Goal: Contribute content: Add original content to the website for others to see

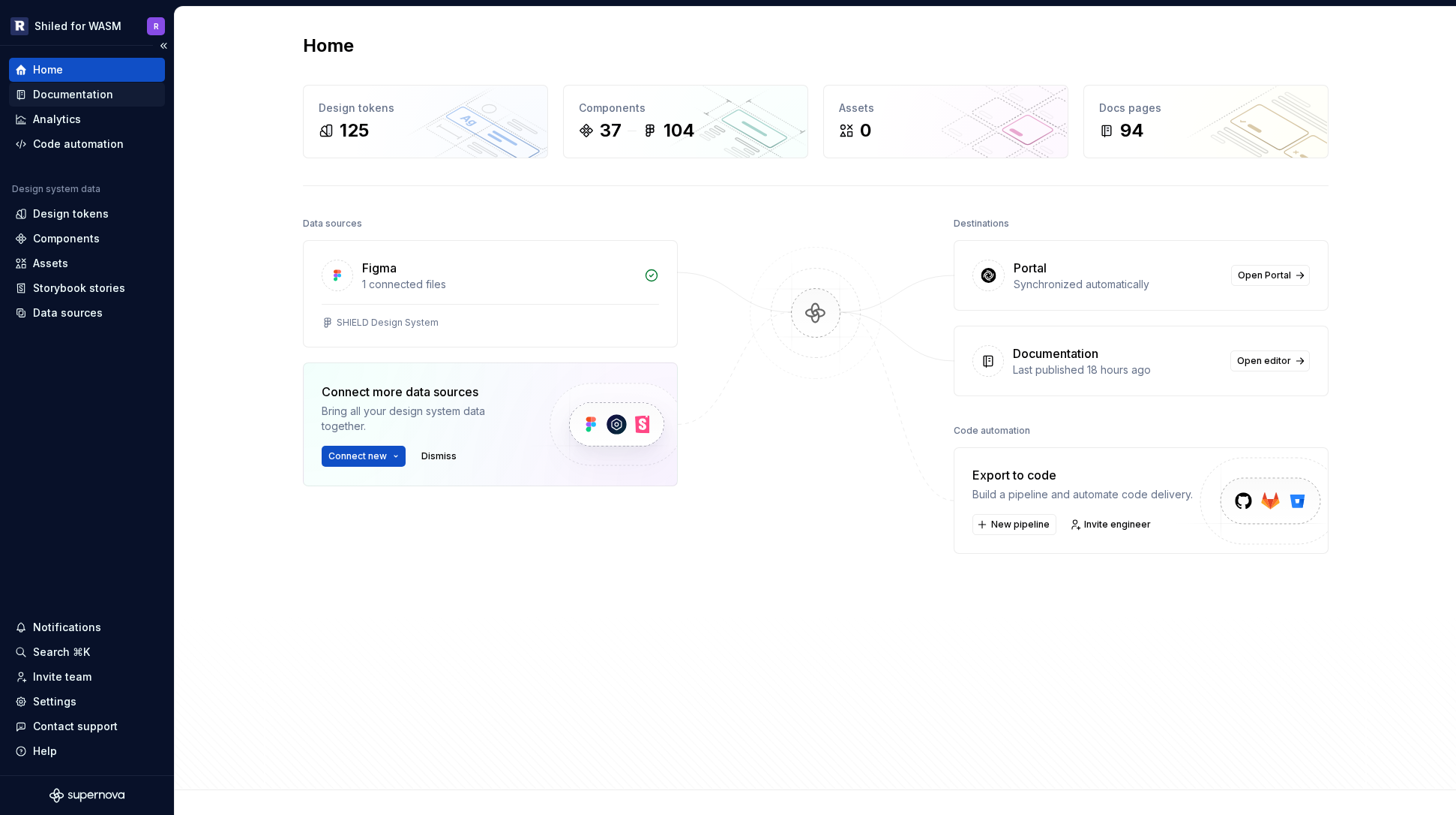
click at [63, 94] on div "Documentation" at bounding box center [73, 94] width 80 height 15
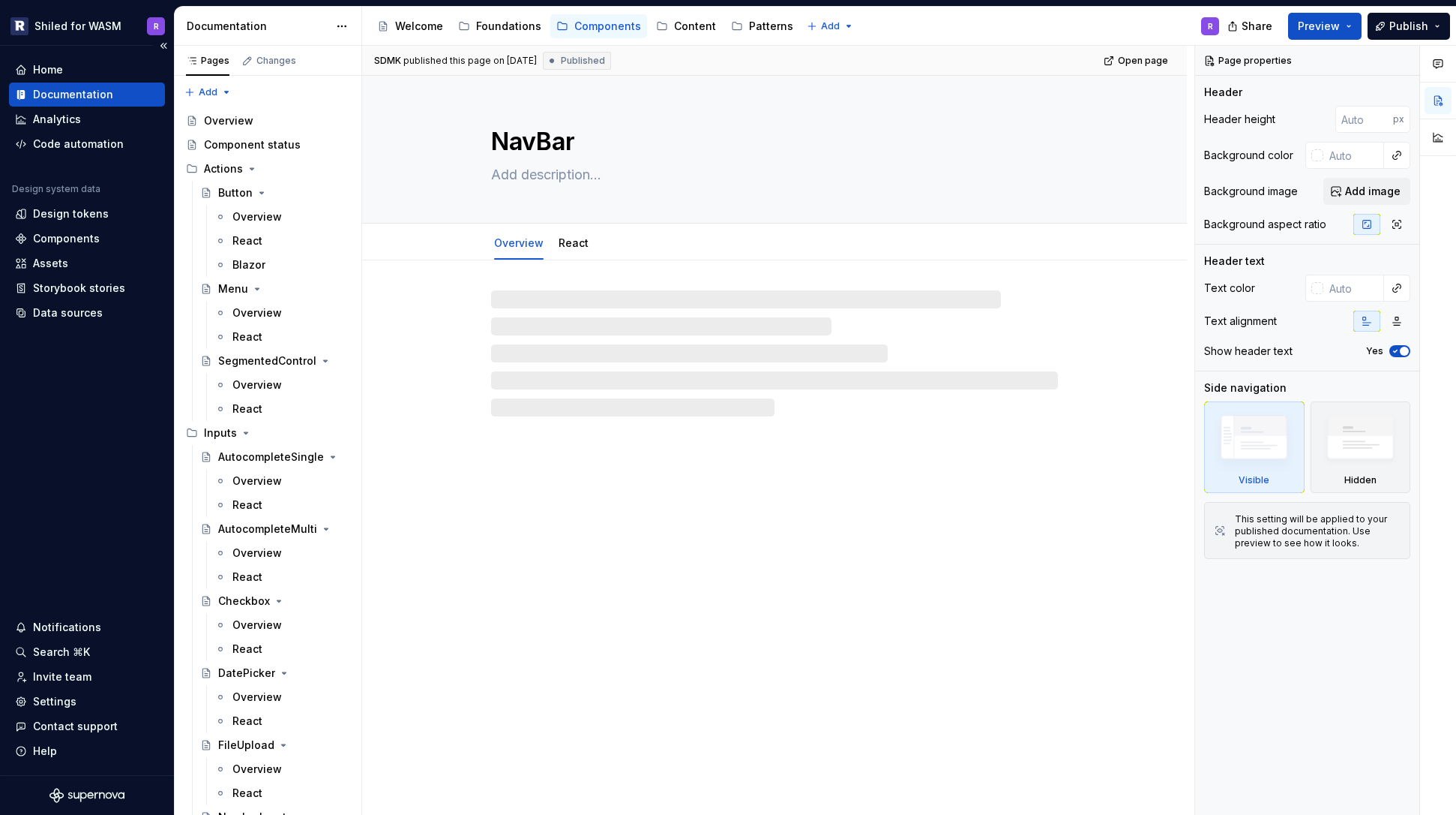
type textarea "*"
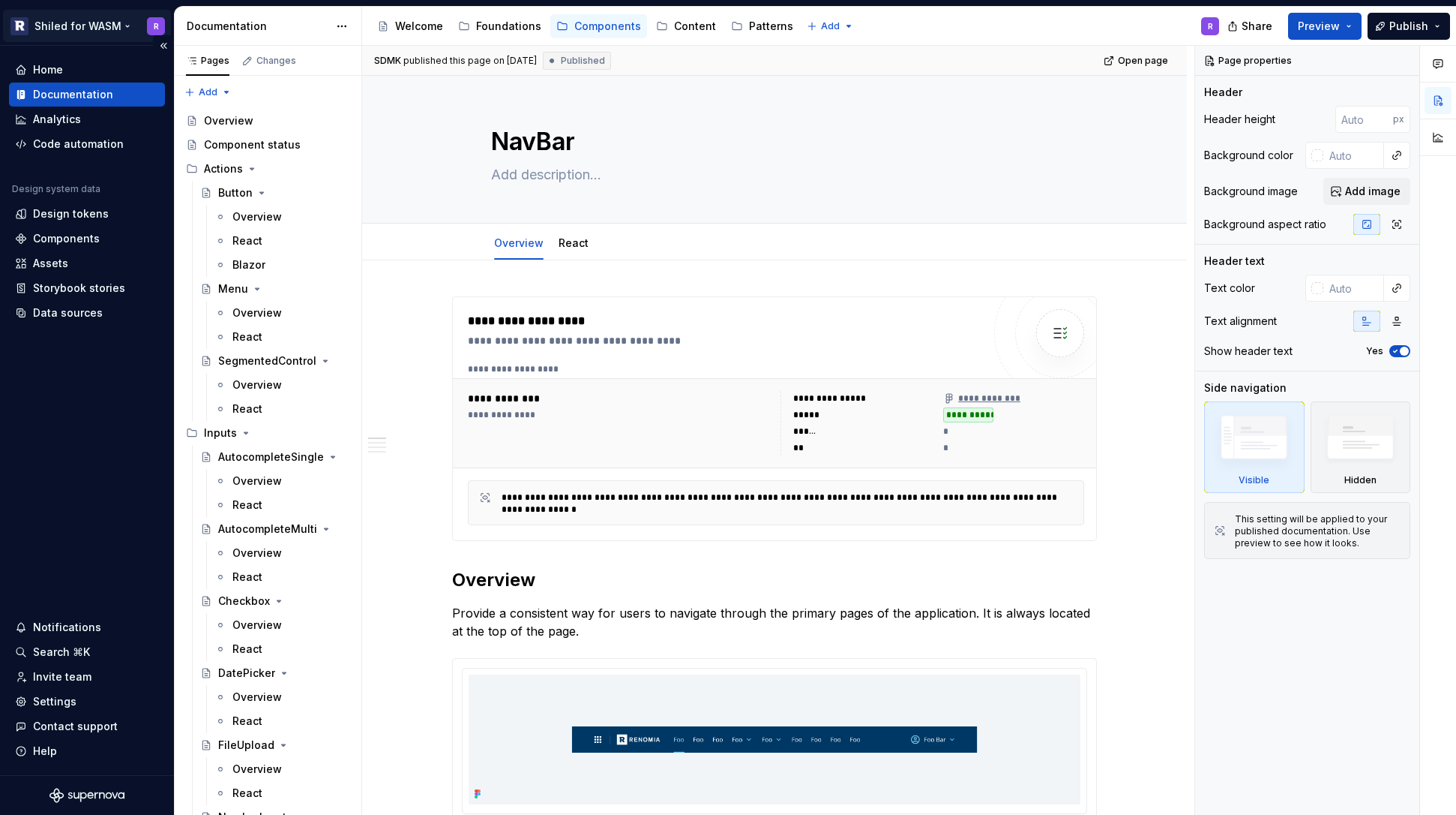
click at [105, 26] on html "Shiled for WASM R Home Documentation Analytics Code automation Design system da…" at bounding box center [728, 407] width 1456 height 815
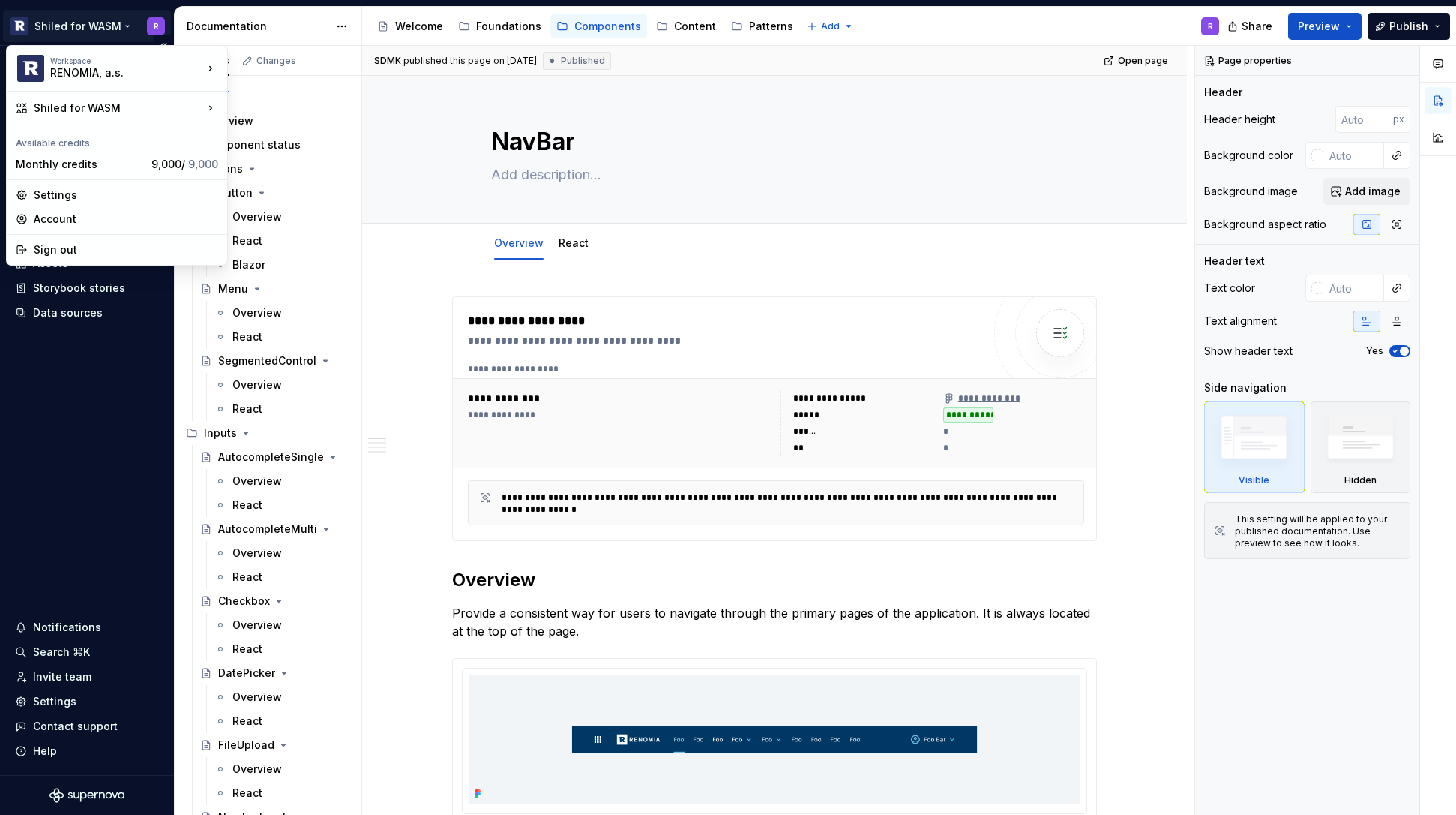
click at [75, 409] on html "Shiled for WASM R Home Documentation Analytics Code automation Design system da…" at bounding box center [728, 407] width 1456 height 815
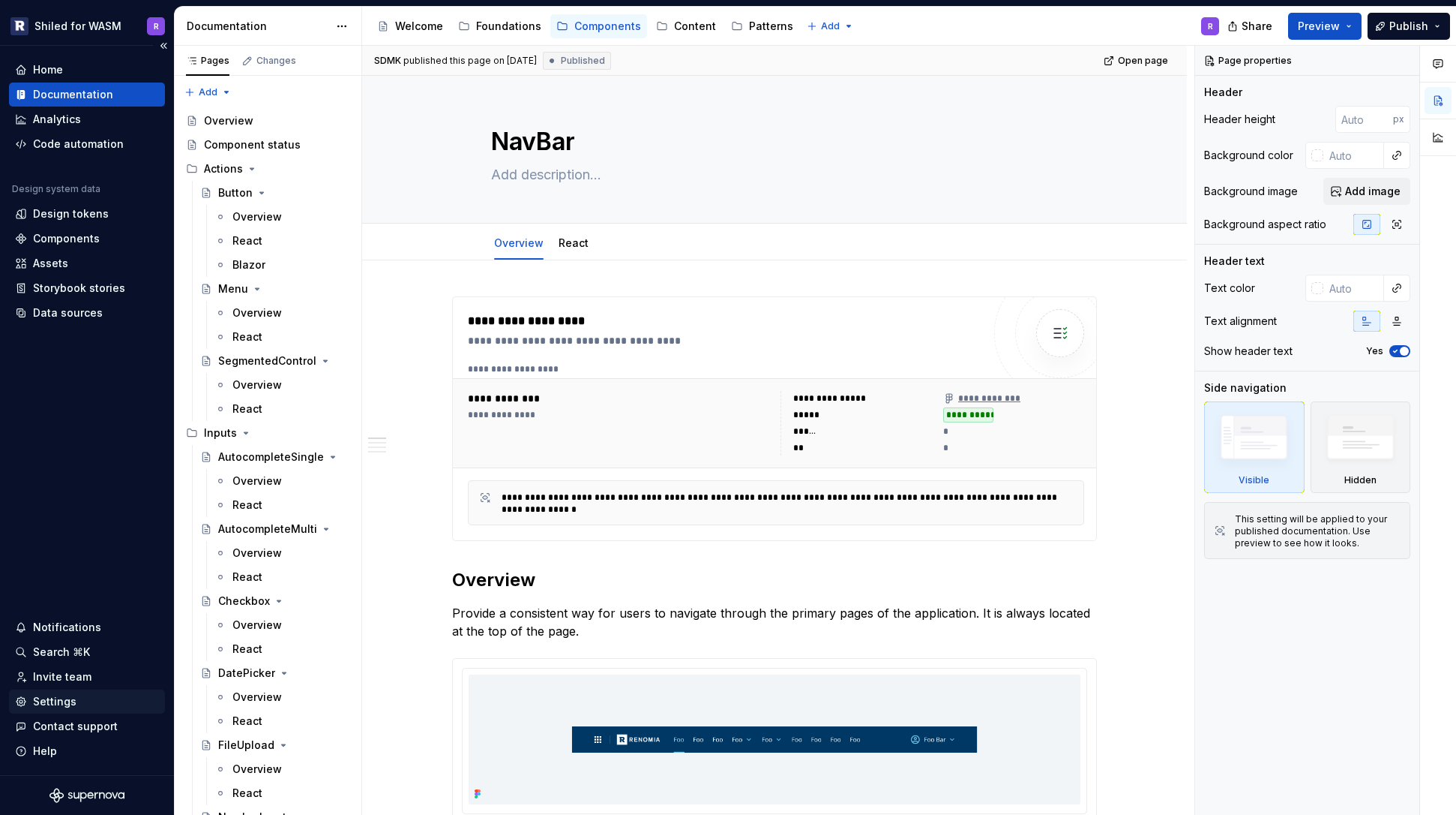
click at [53, 691] on div "Settings" at bounding box center [87, 701] width 156 height 24
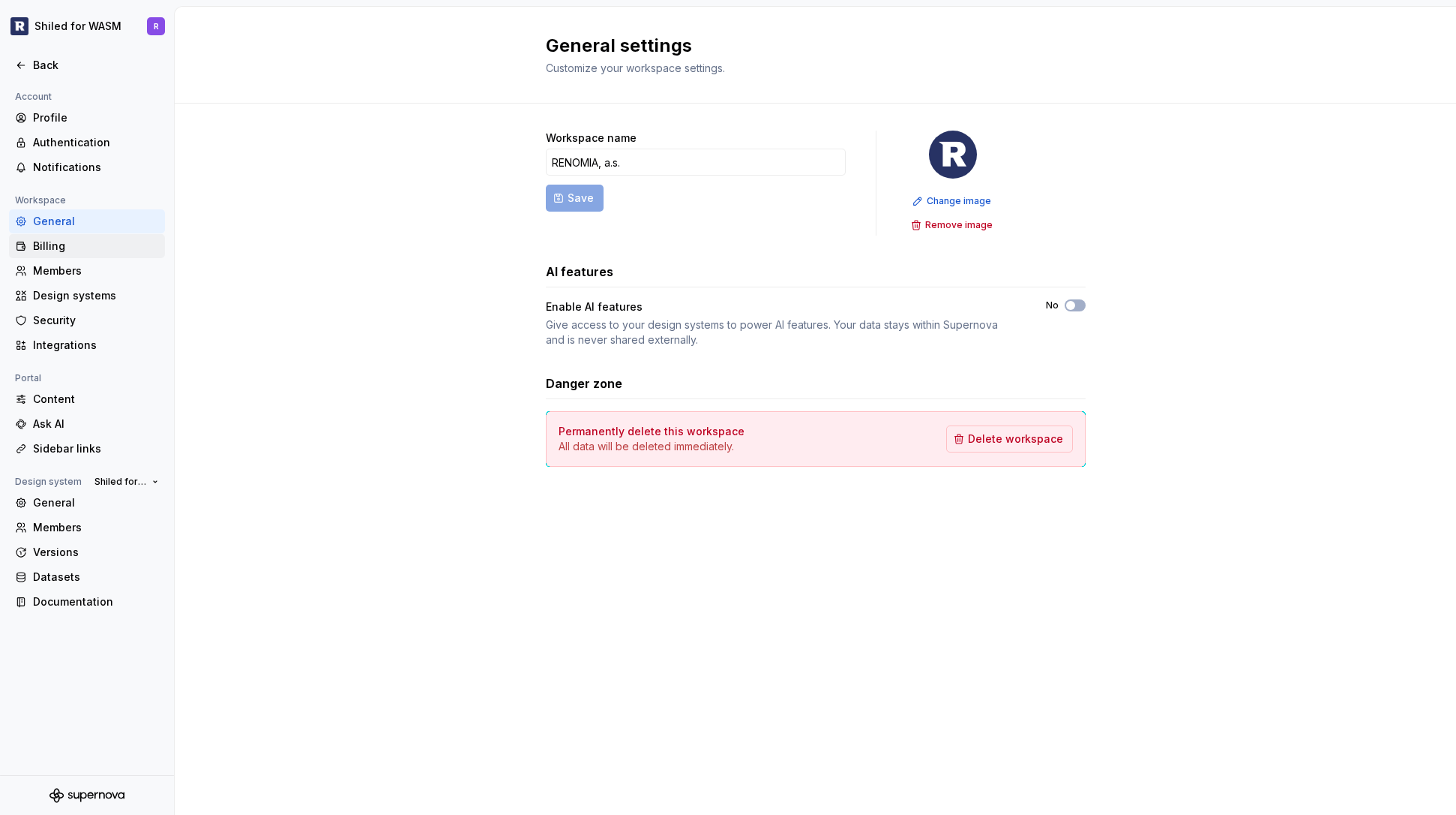
click at [59, 254] on div "Billing" at bounding box center [87, 246] width 156 height 24
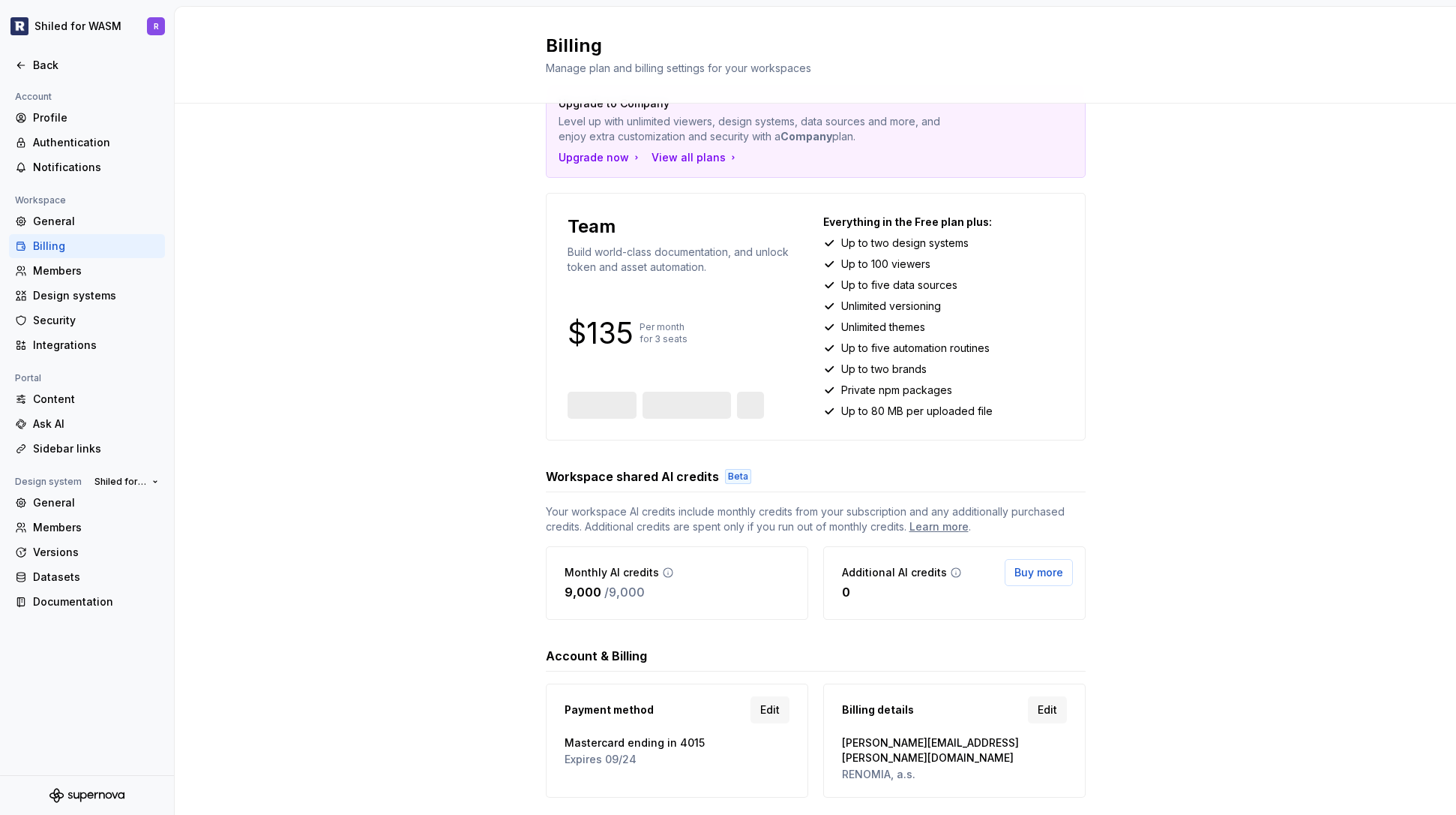
scroll to position [72, 0]
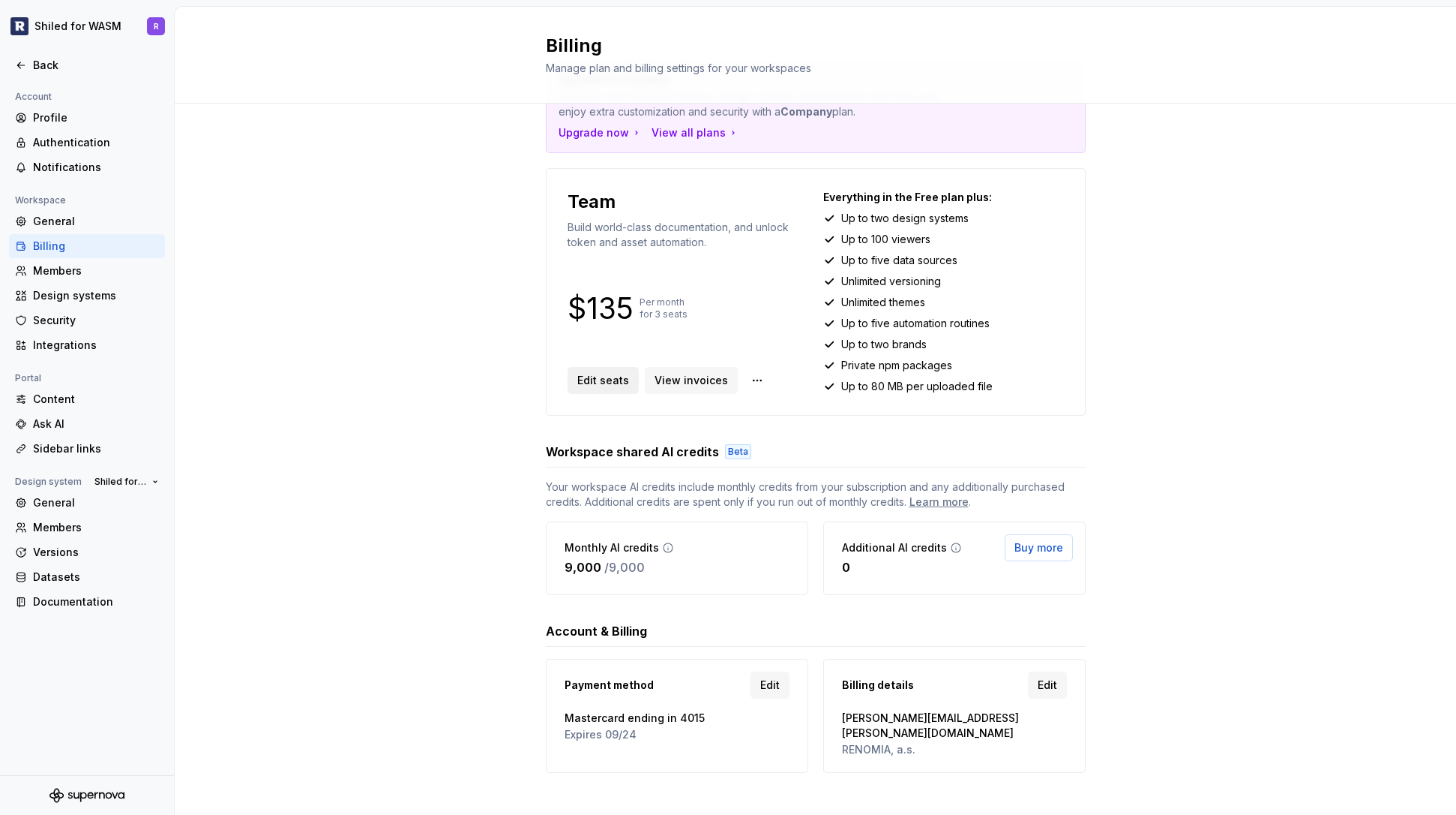
click at [616, 381] on span "Edit seats" at bounding box center [603, 381] width 52 height 15
click at [77, 272] on div "Members" at bounding box center [96, 271] width 126 height 15
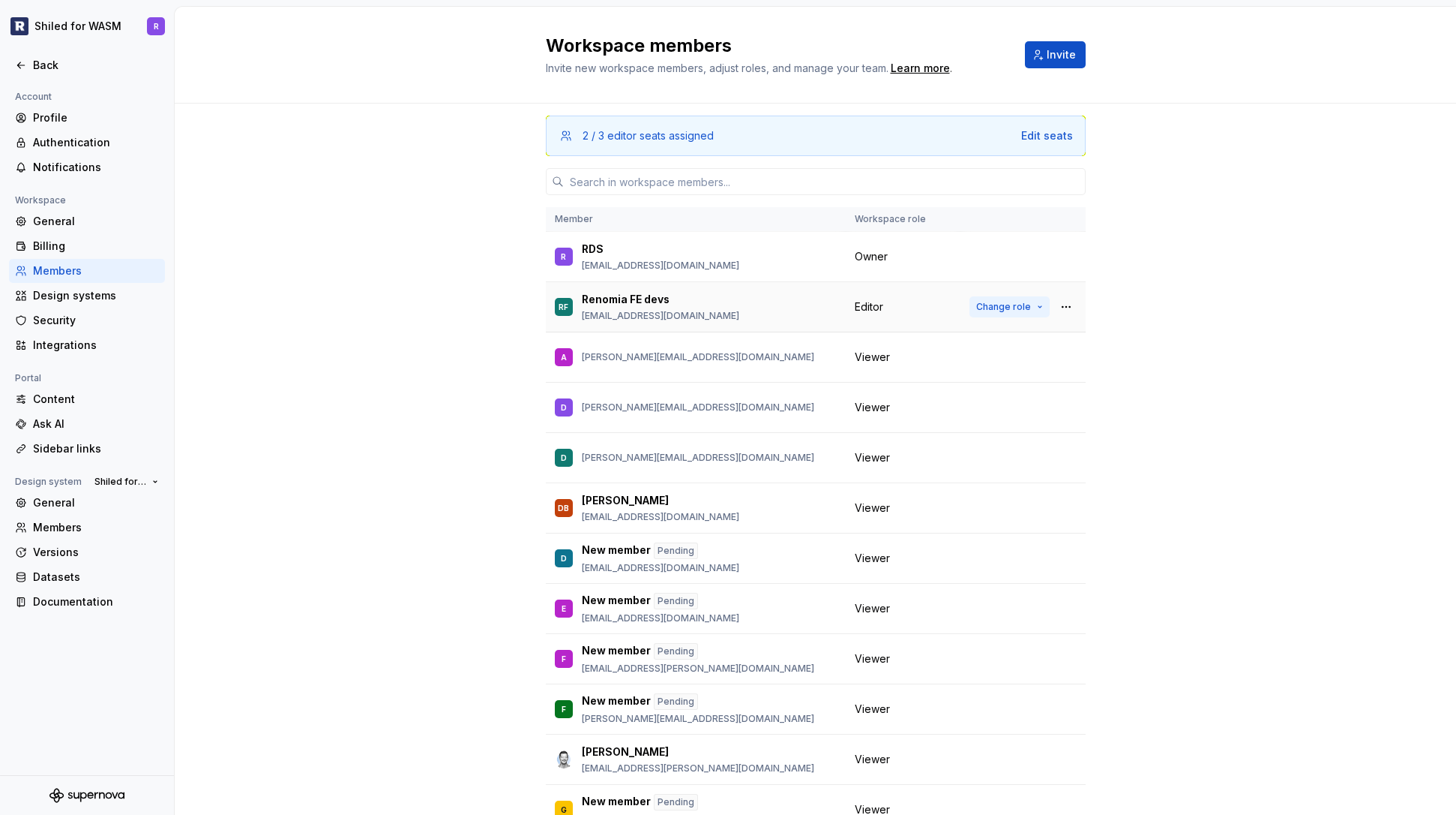
click at [1013, 305] on span "Change role" at bounding box center [1004, 307] width 55 height 12
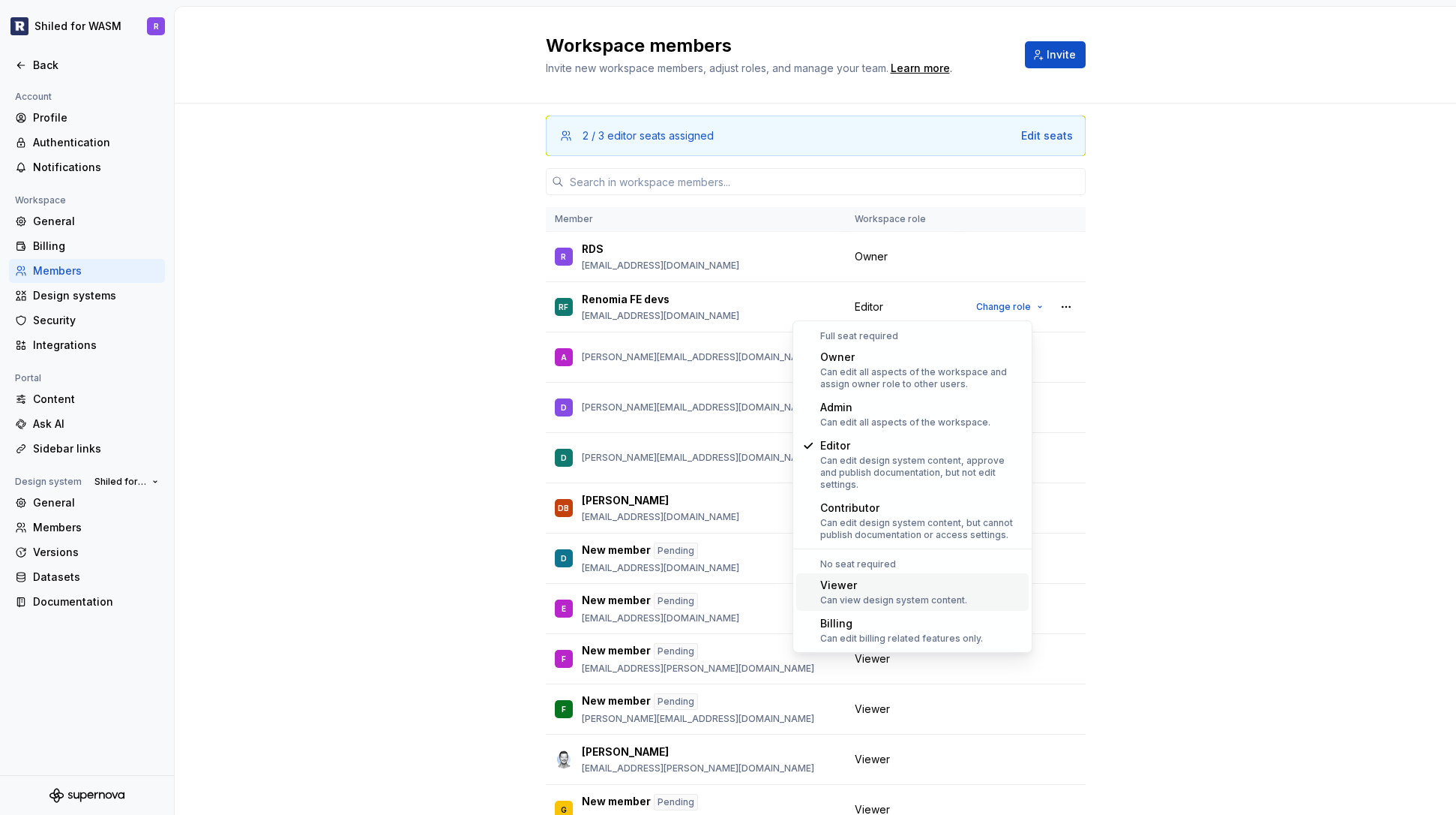
click at [846, 578] on div "Viewer" at bounding box center [894, 585] width 147 height 15
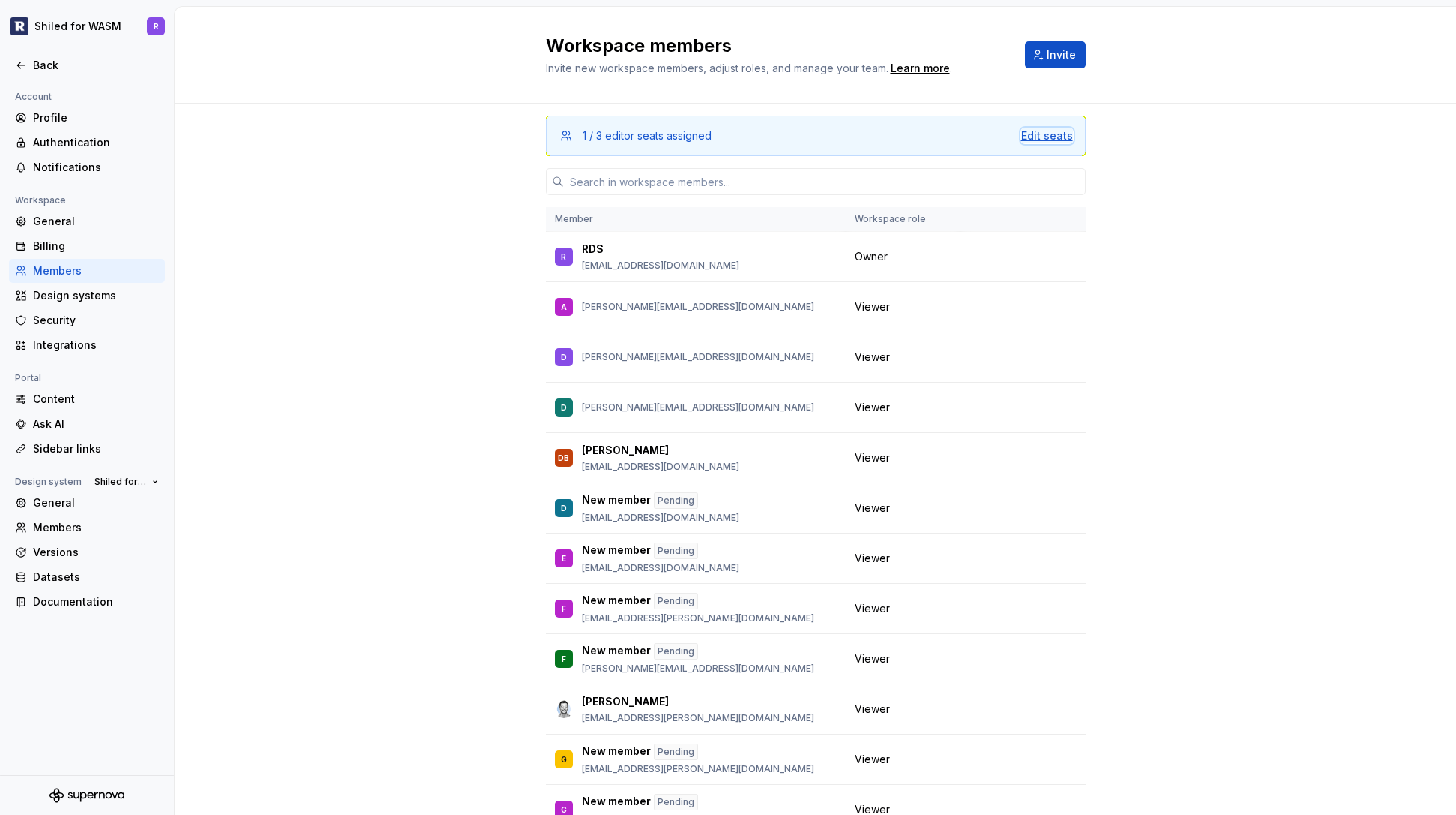
click at [1048, 141] on div "Edit seats" at bounding box center [1047, 136] width 52 height 15
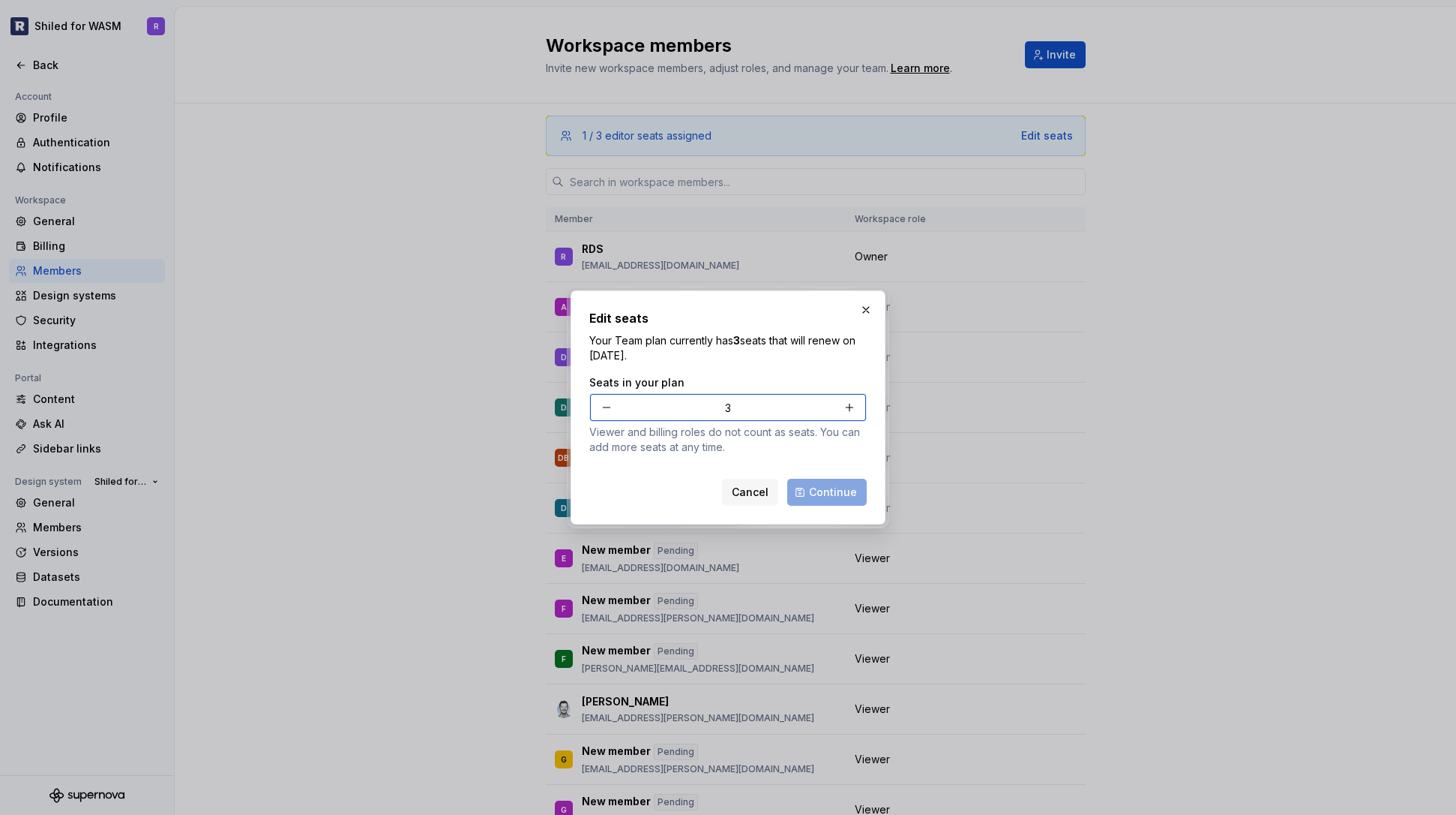
click at [610, 409] on button "button" at bounding box center [607, 407] width 27 height 27
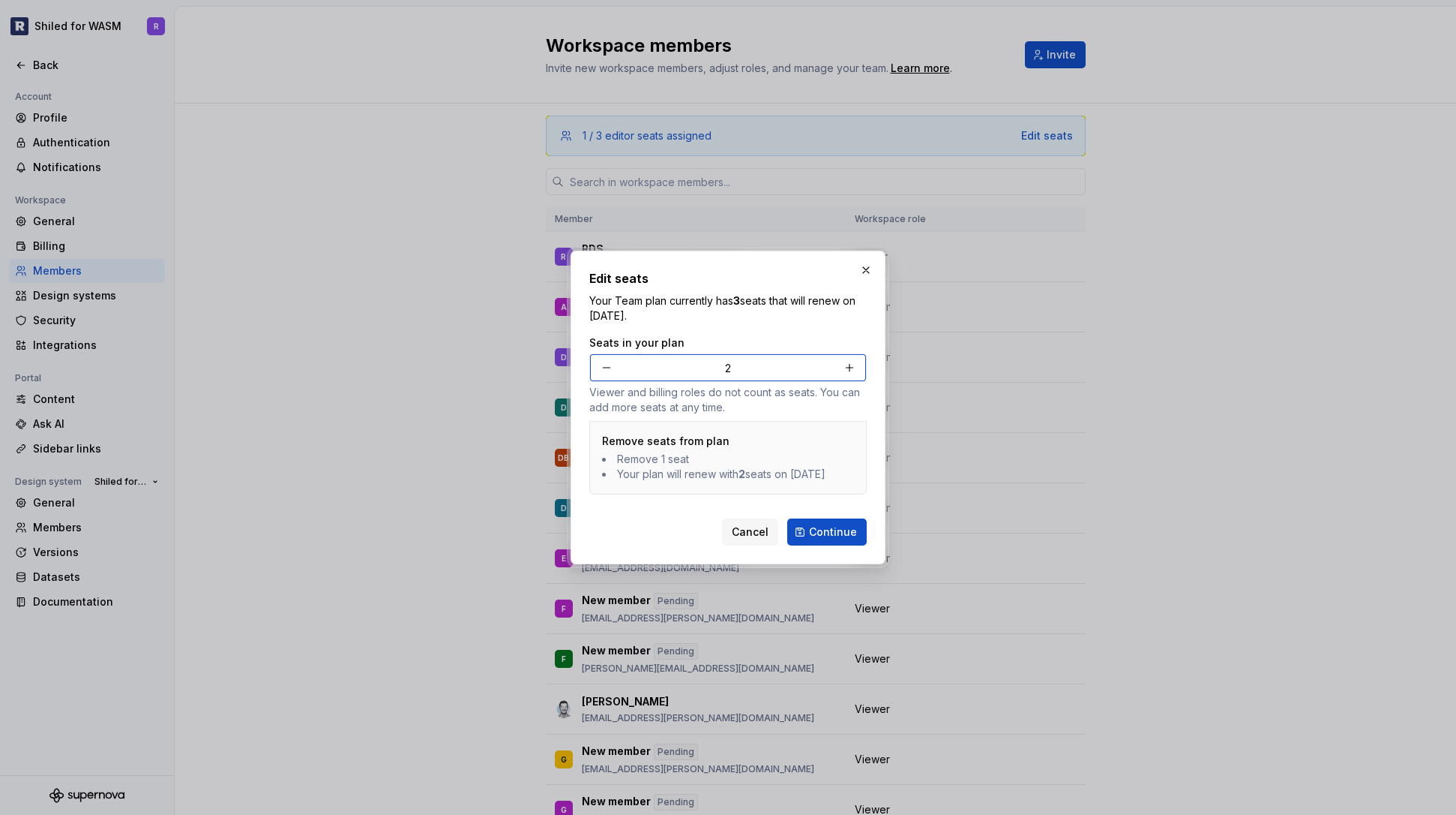
click at [606, 354] on button "button" at bounding box center [607, 368] width 27 height 27
type input "1"
click at [818, 535] on span "Continue" at bounding box center [834, 532] width 48 height 15
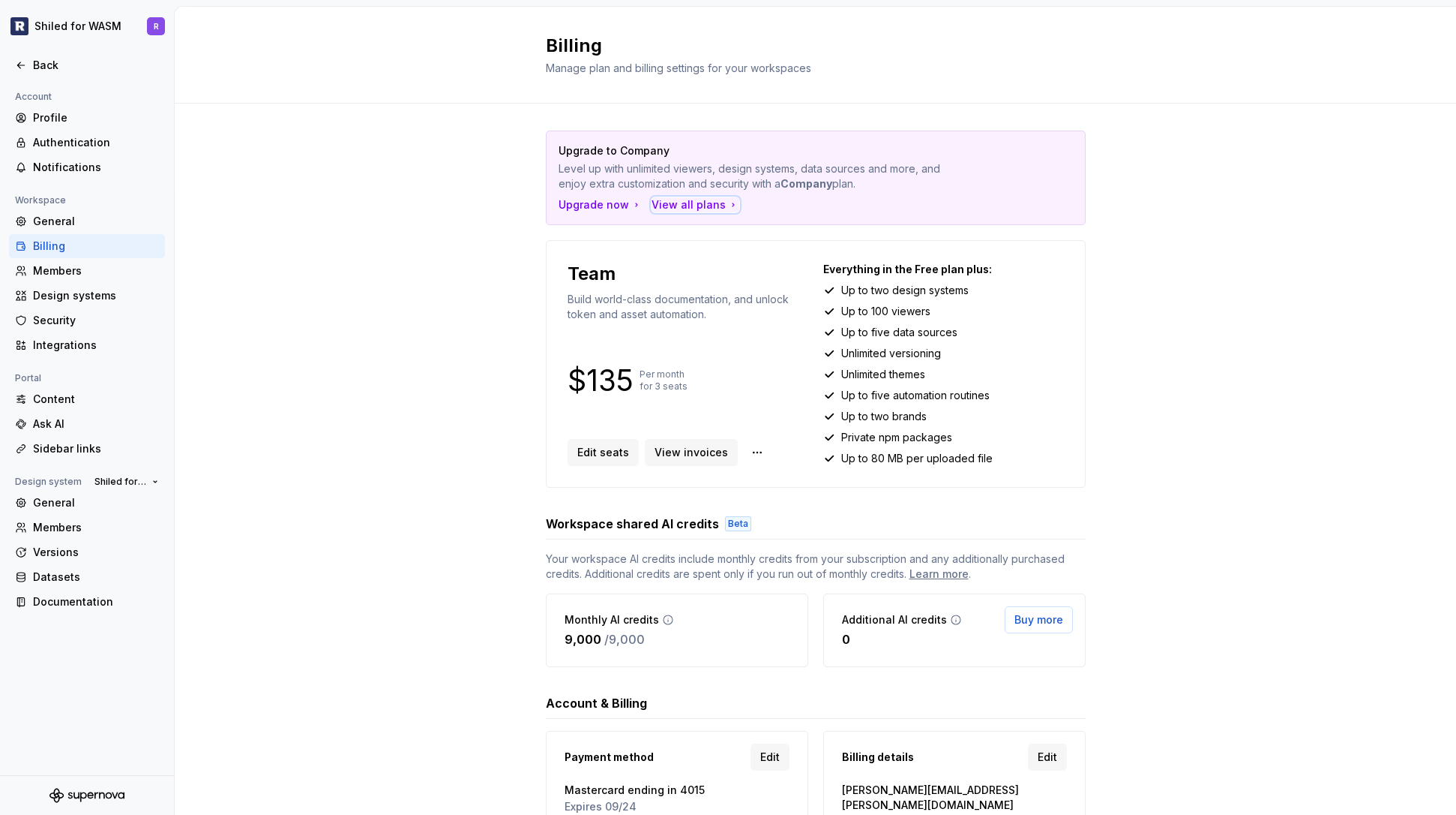
drag, startPoint x: 696, startPoint y: 205, endPoint x: 696, endPoint y: 218, distance: 13.0
click at [696, 211] on div "View all plans" at bounding box center [696, 205] width 87 height 15
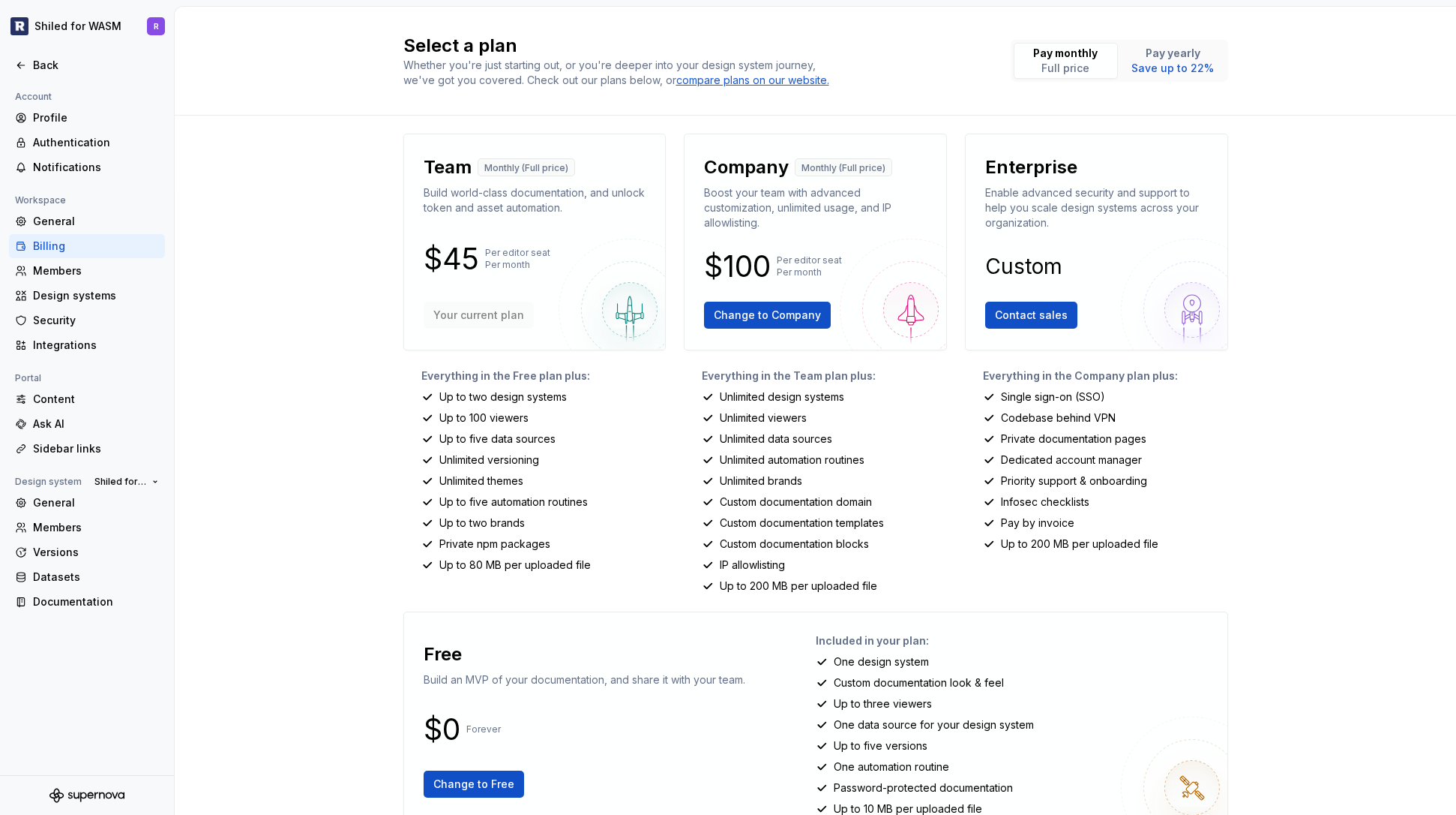
click at [613, 207] on p "Build world-class documentation, and unlock token and asset automation." at bounding box center [535, 201] width 223 height 30
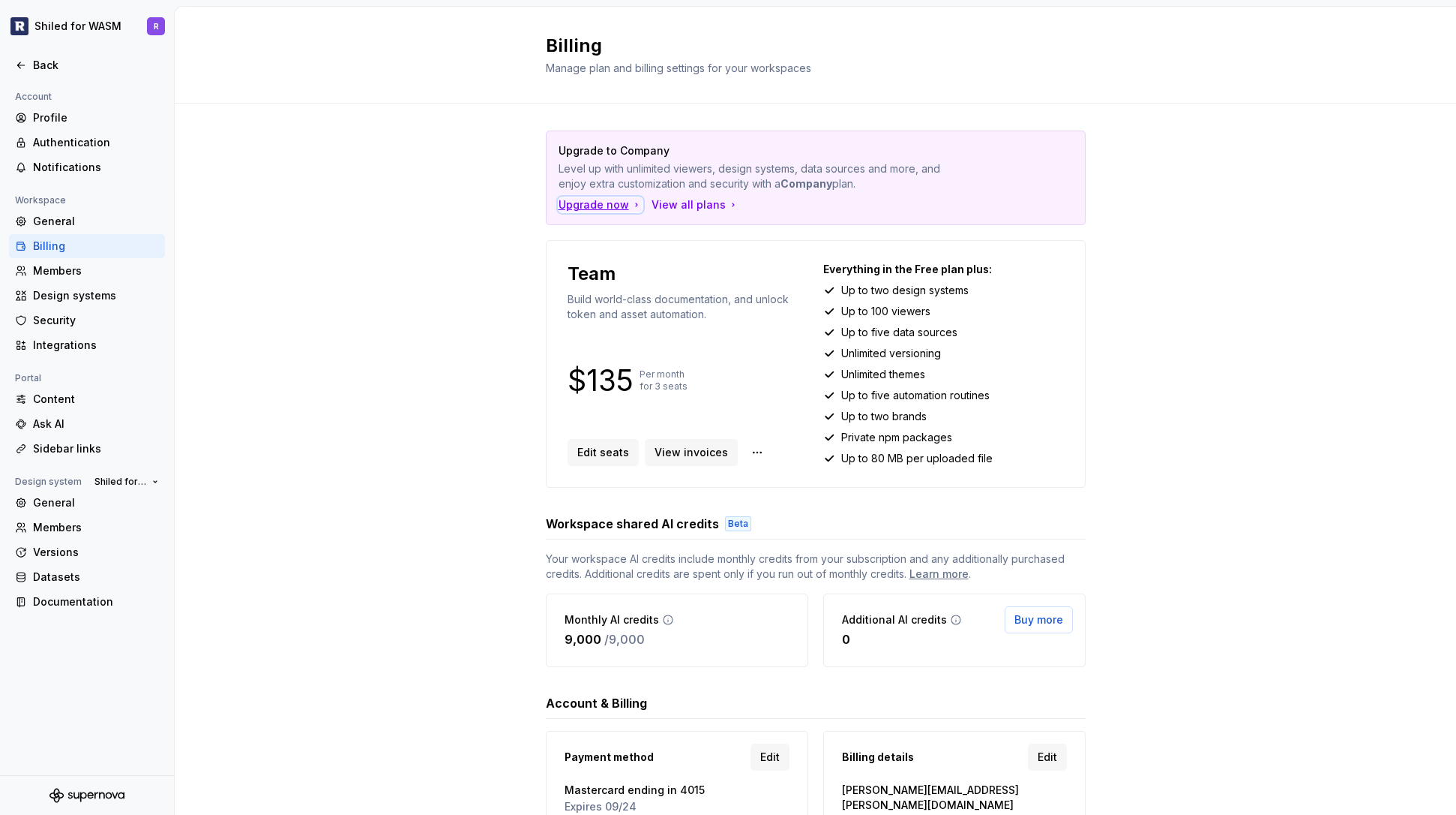
click at [599, 208] on div "Upgrade now" at bounding box center [600, 205] width 84 height 15
click at [591, 457] on span "Edit seats" at bounding box center [603, 452] width 52 height 15
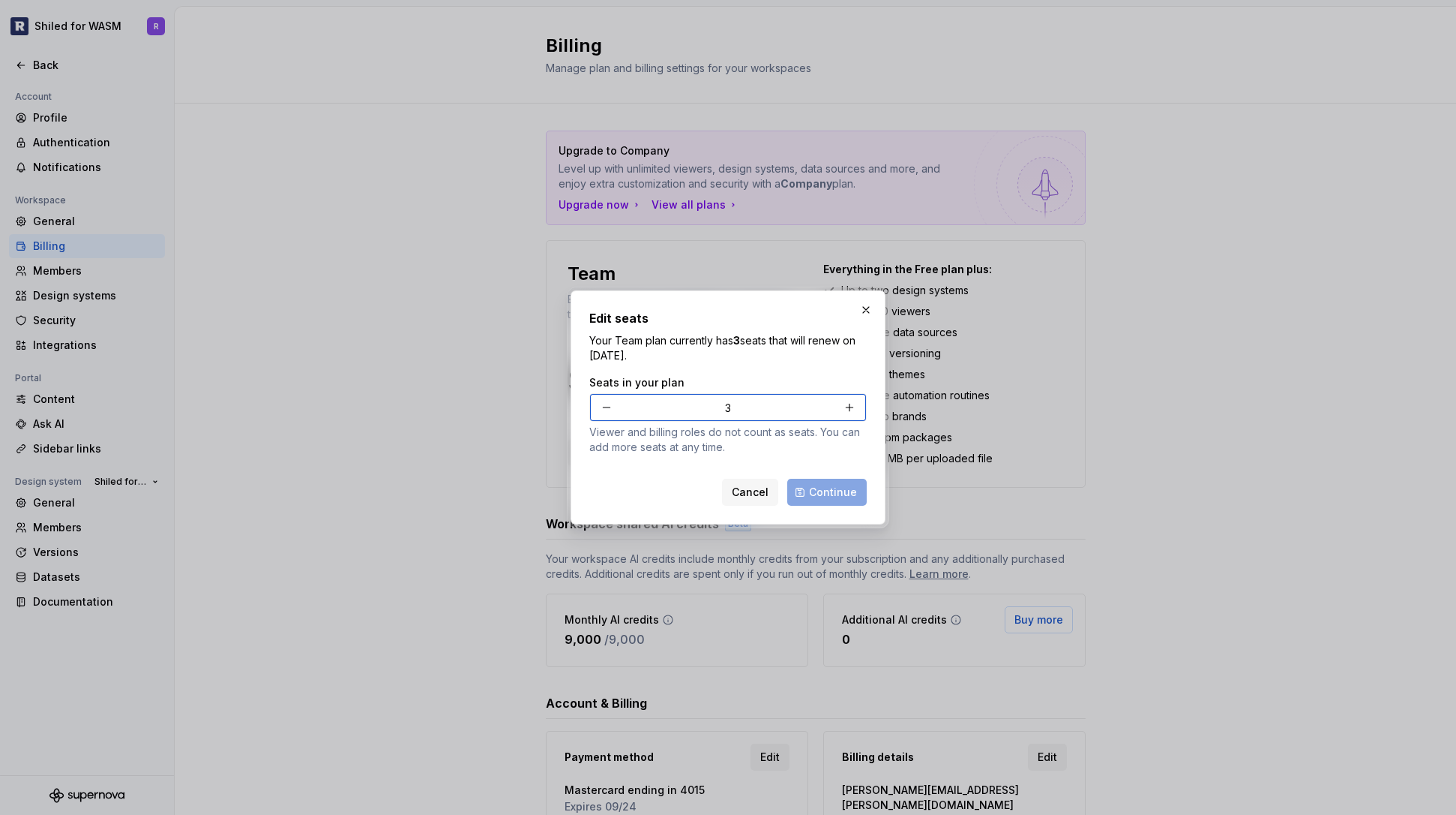
click at [610, 404] on button "button" at bounding box center [607, 407] width 27 height 27
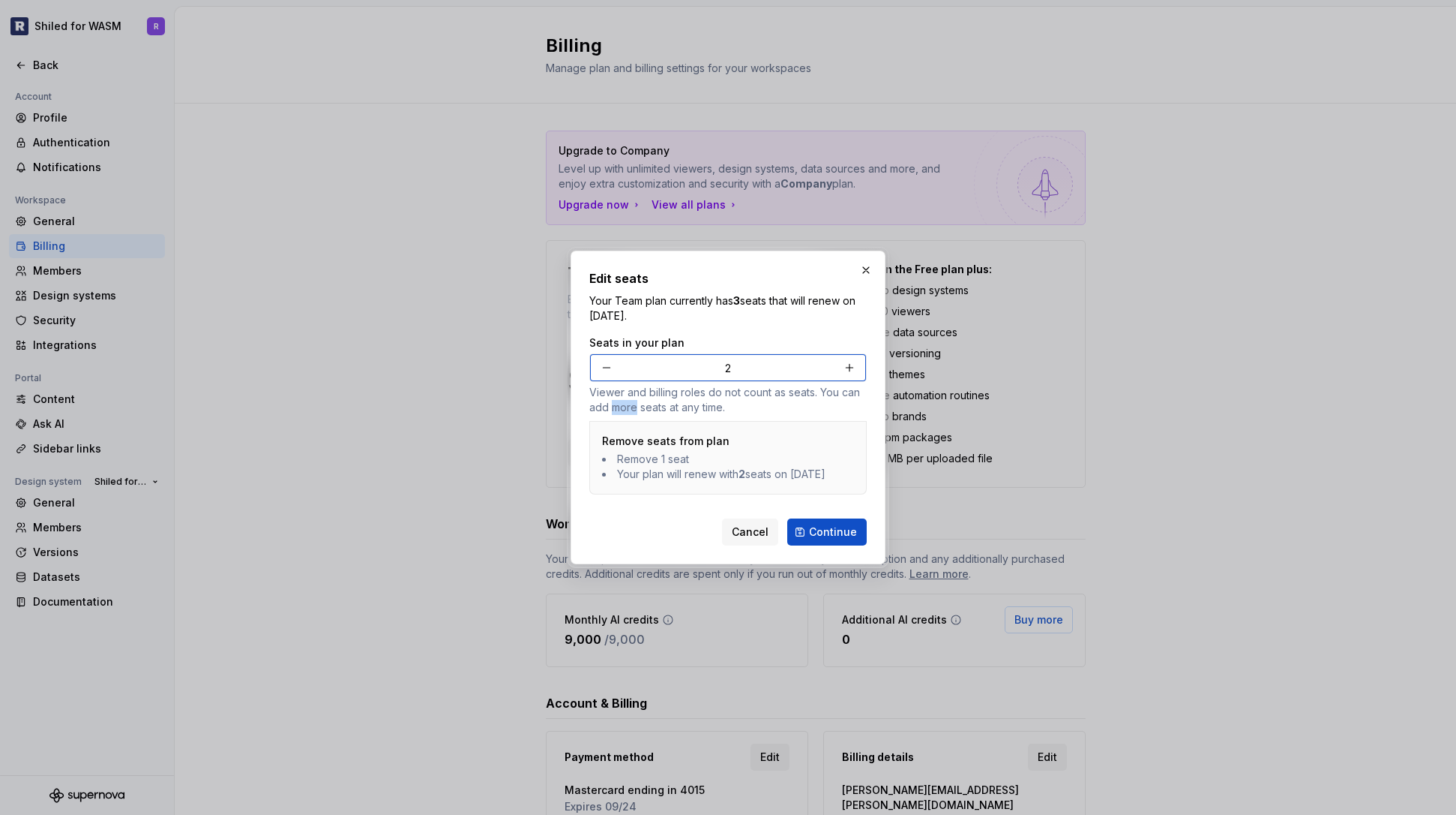
click at [610, 404] on p "Viewer and billing roles do not count as seats. You can add more seats at any t…" at bounding box center [728, 400] width 277 height 30
click at [609, 354] on button "button" at bounding box center [607, 368] width 27 height 27
type input "1"
click at [828, 539] on span "Continue" at bounding box center [834, 532] width 48 height 15
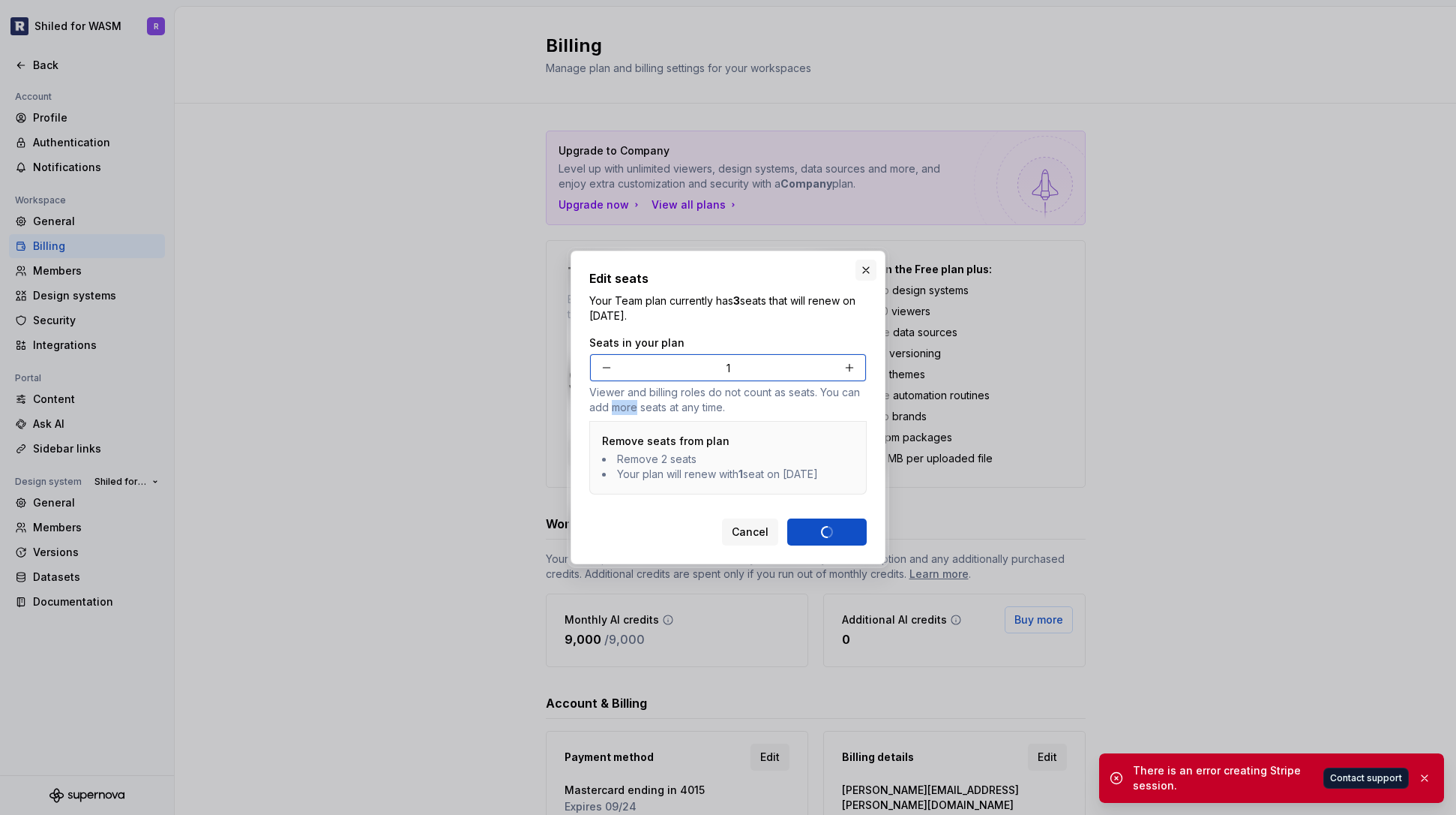
click at [870, 259] on button "button" at bounding box center [866, 270] width 21 height 21
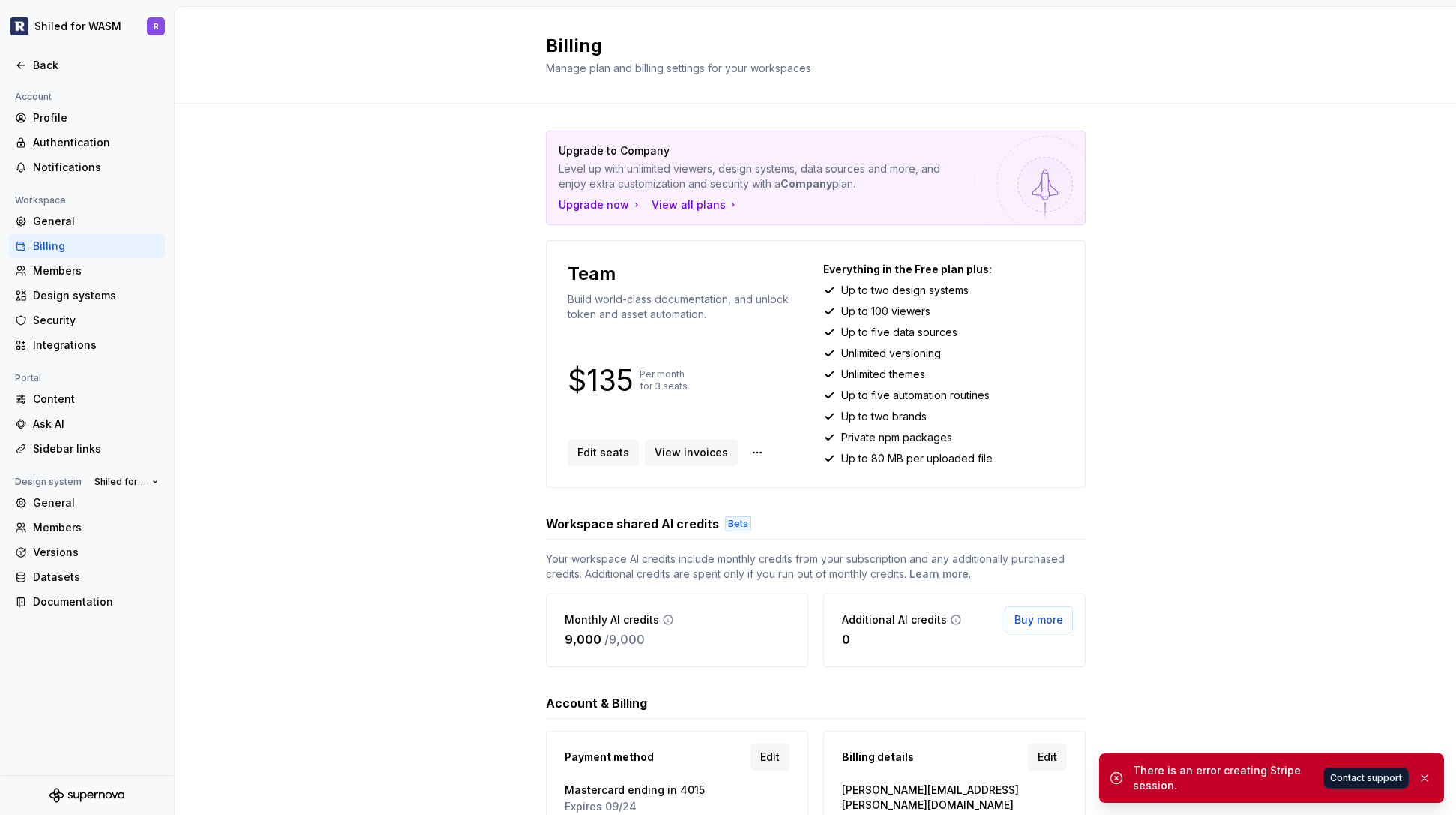
click at [1228, 52] on div "Billing Manage plan and billing settings for your workspaces" at bounding box center [815, 55] width 1281 height 97
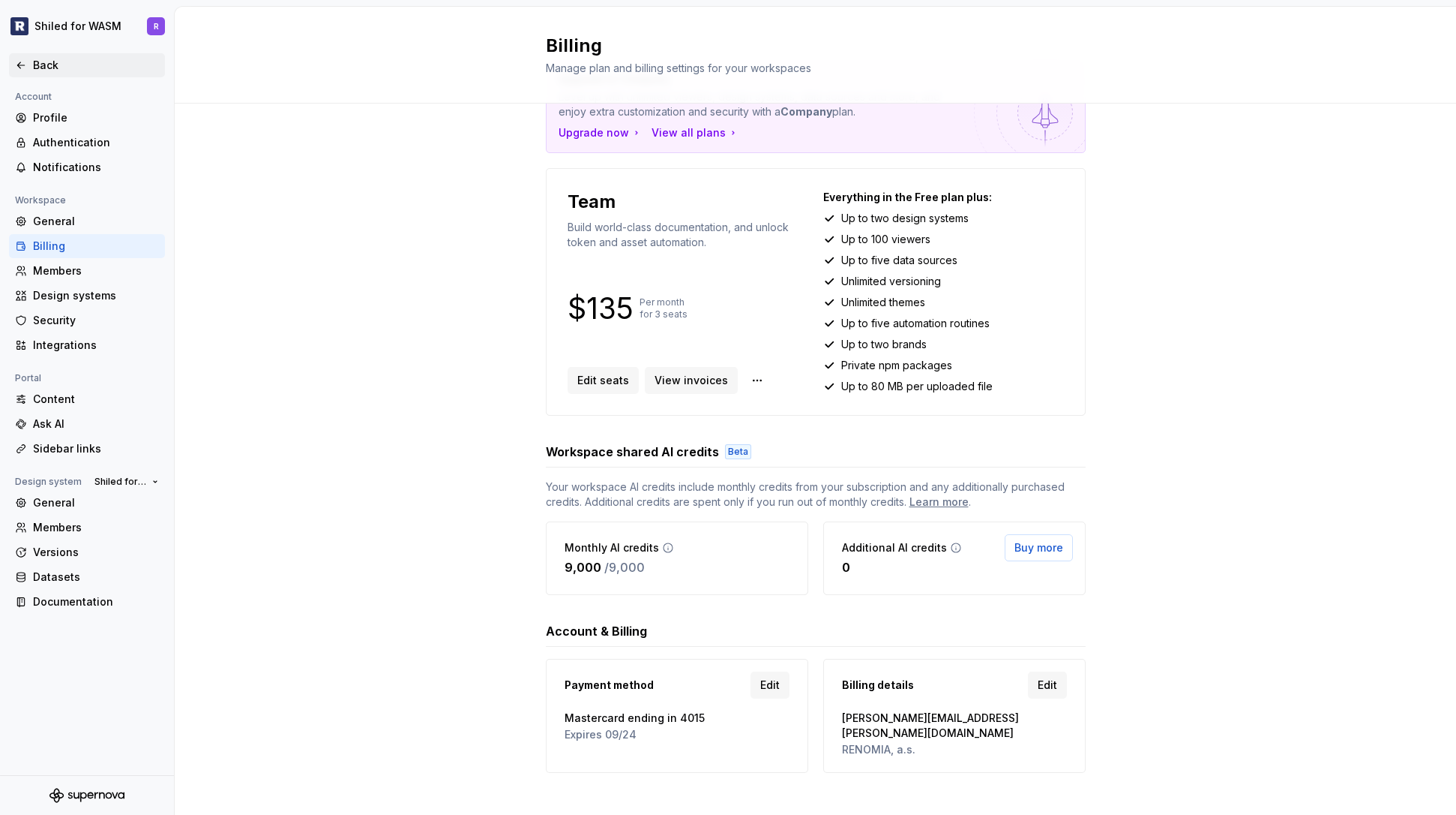
click at [40, 67] on div "Back" at bounding box center [96, 66] width 126 height 15
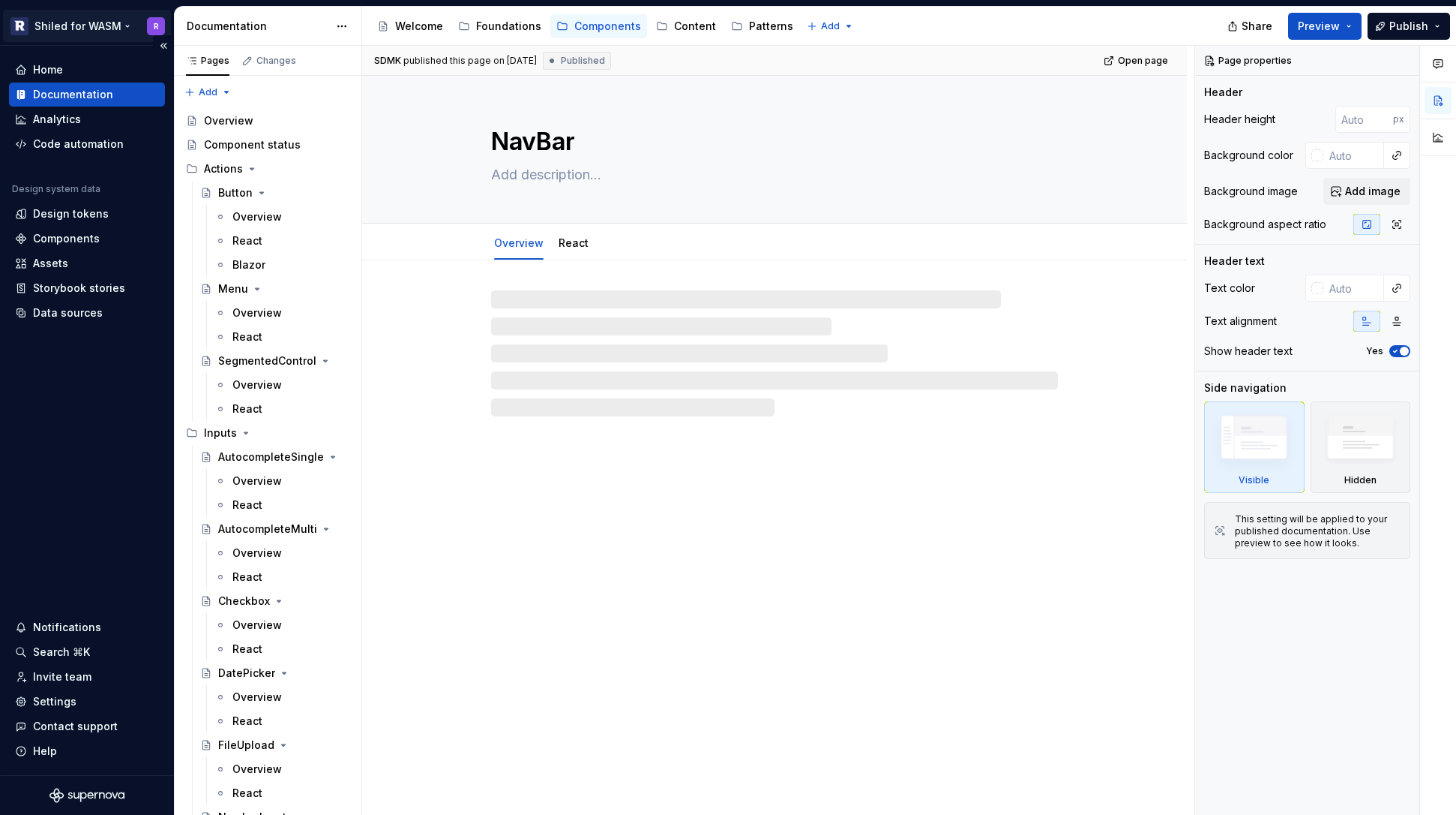
click at [75, 33] on html "Shiled for WASM R Home Documentation Analytics Code automation Design system da…" at bounding box center [728, 407] width 1456 height 815
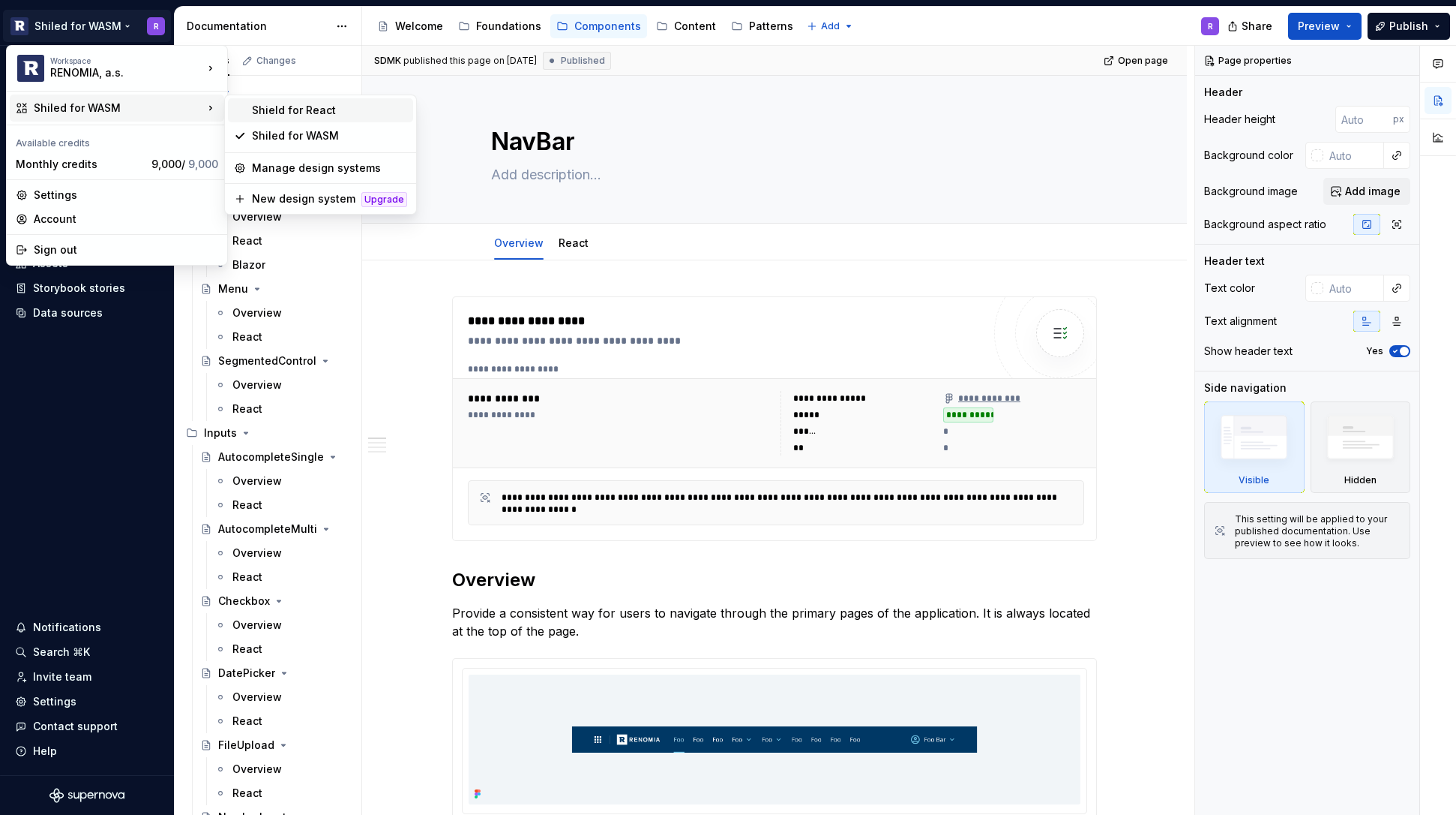
click at [280, 116] on div "Shield for React" at bounding box center [329, 110] width 155 height 15
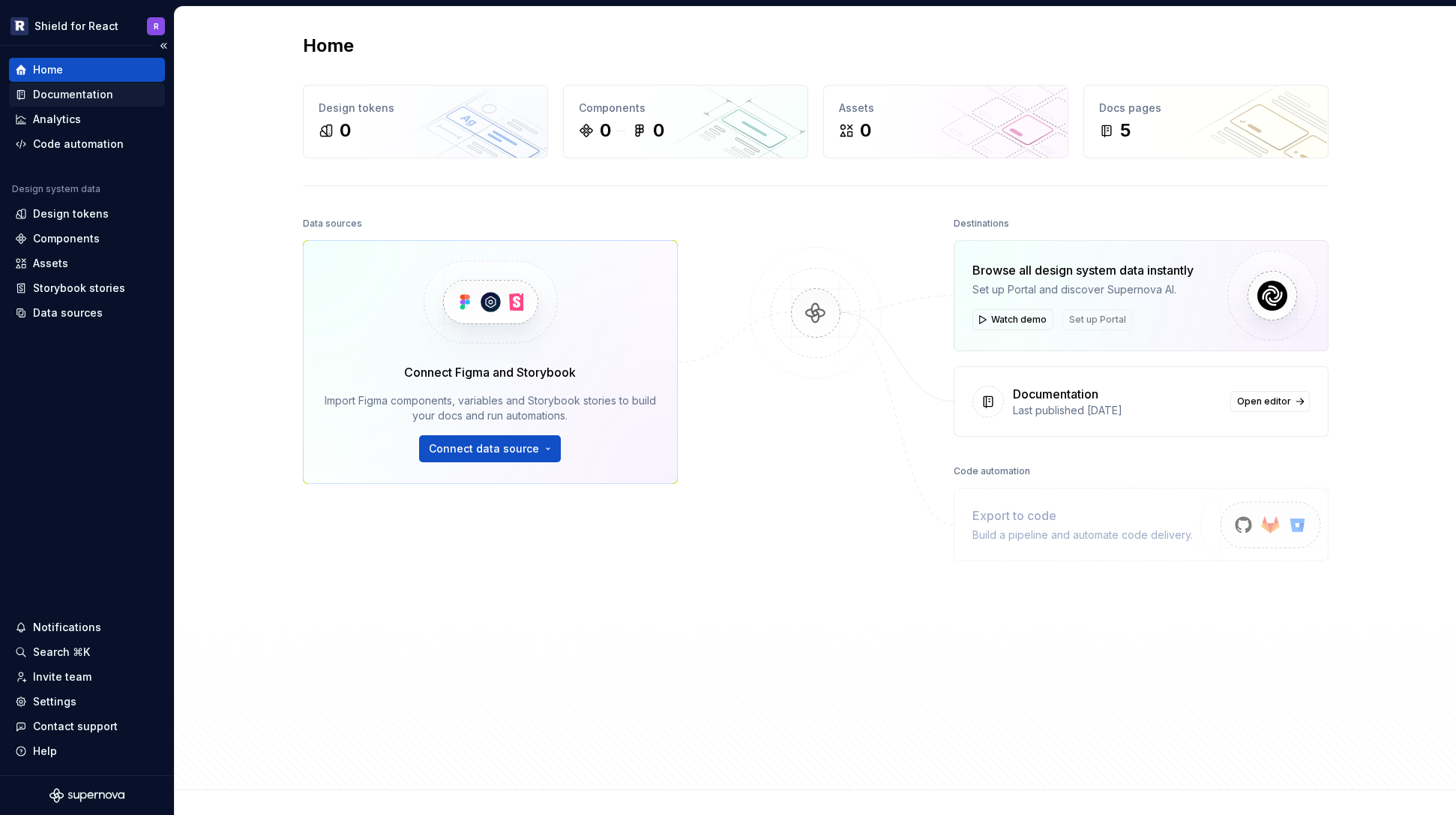
click at [71, 90] on div "Documentation" at bounding box center [73, 94] width 80 height 15
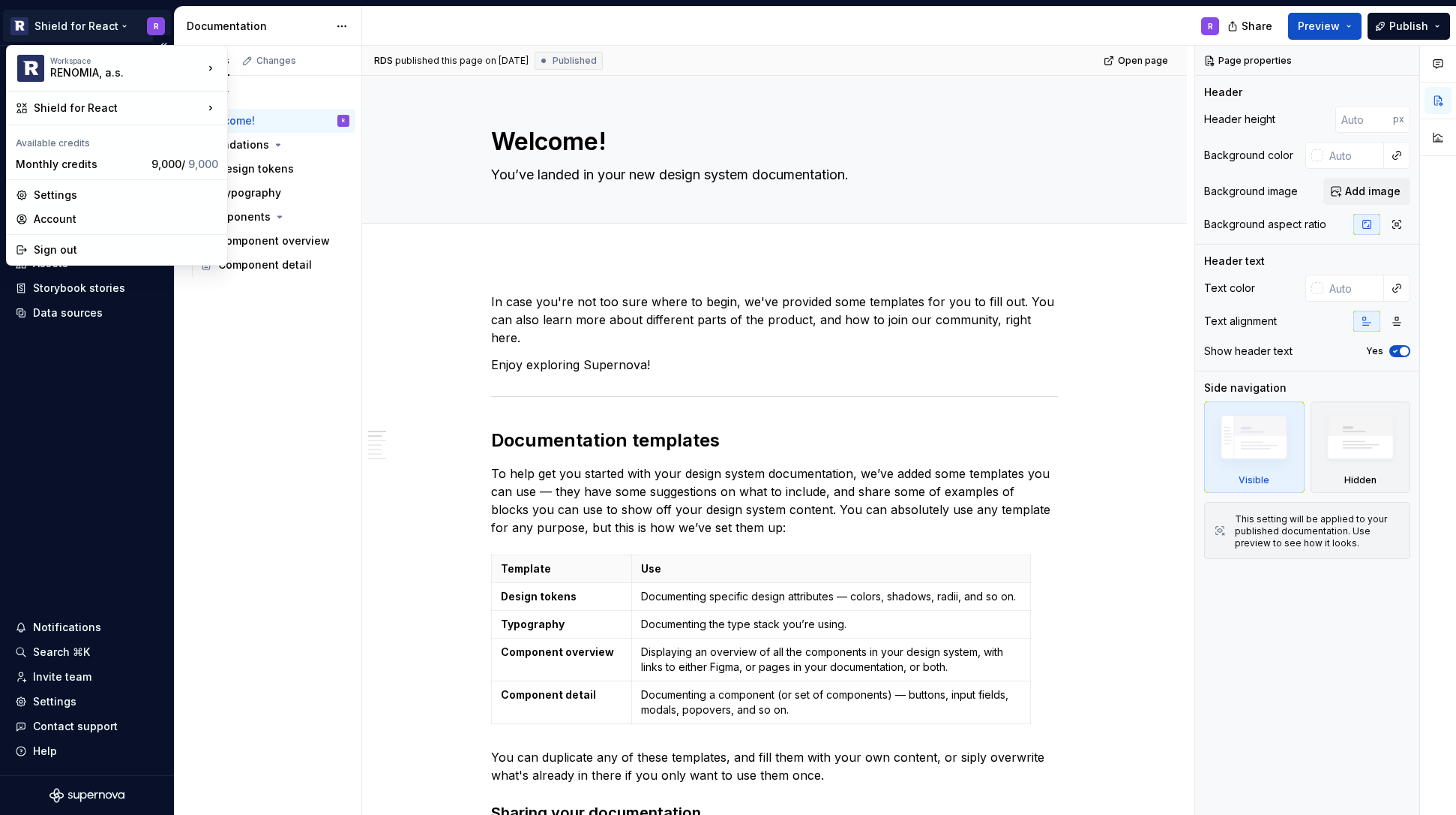
click at [94, 26] on html "Shield for React R Home Documentation Analytics Code automation Design system d…" at bounding box center [728, 407] width 1456 height 815
click at [259, 133] on div "Shiled for WASM" at bounding box center [329, 136] width 155 height 15
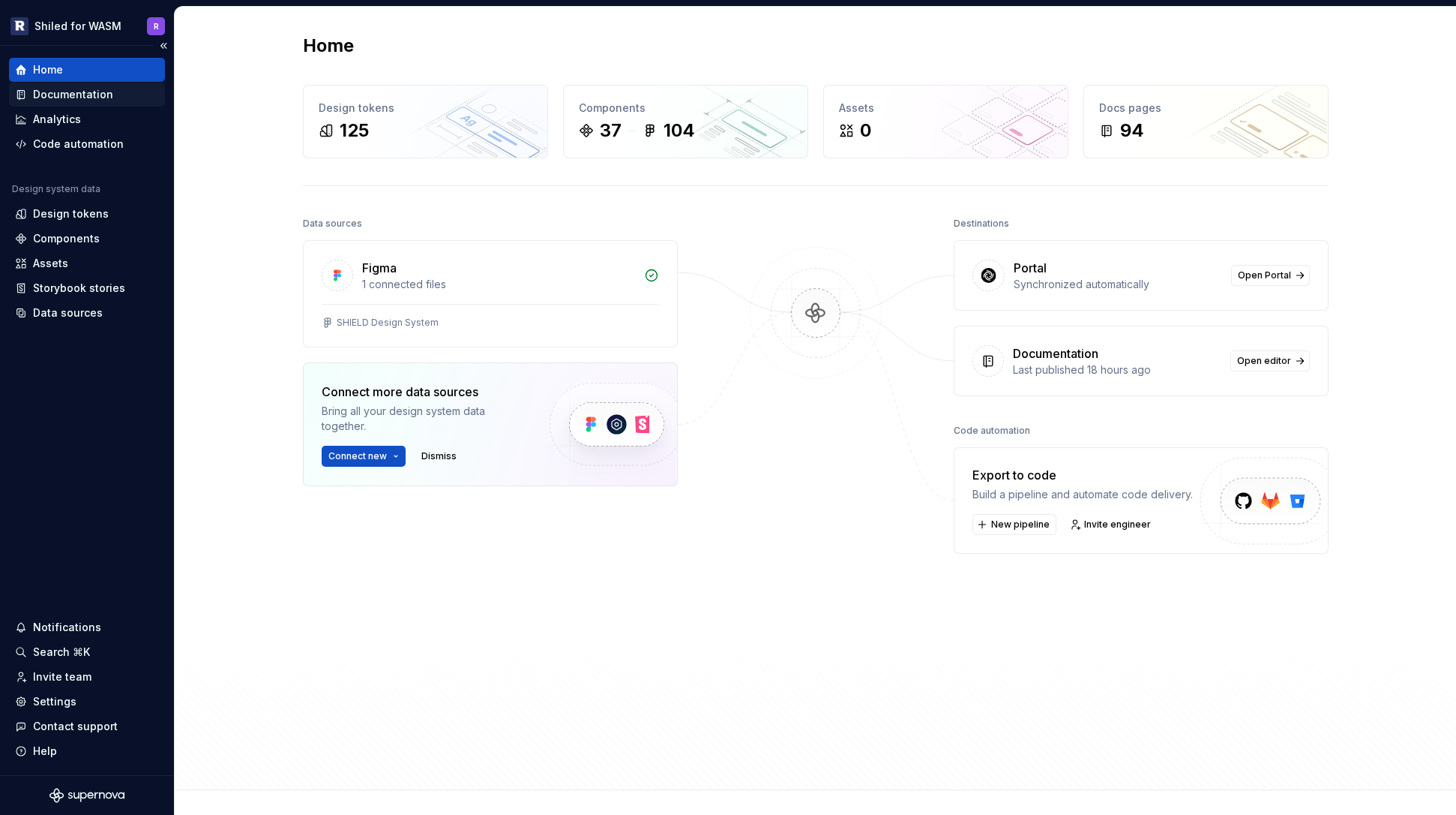
click at [66, 93] on div "Documentation" at bounding box center [73, 94] width 80 height 15
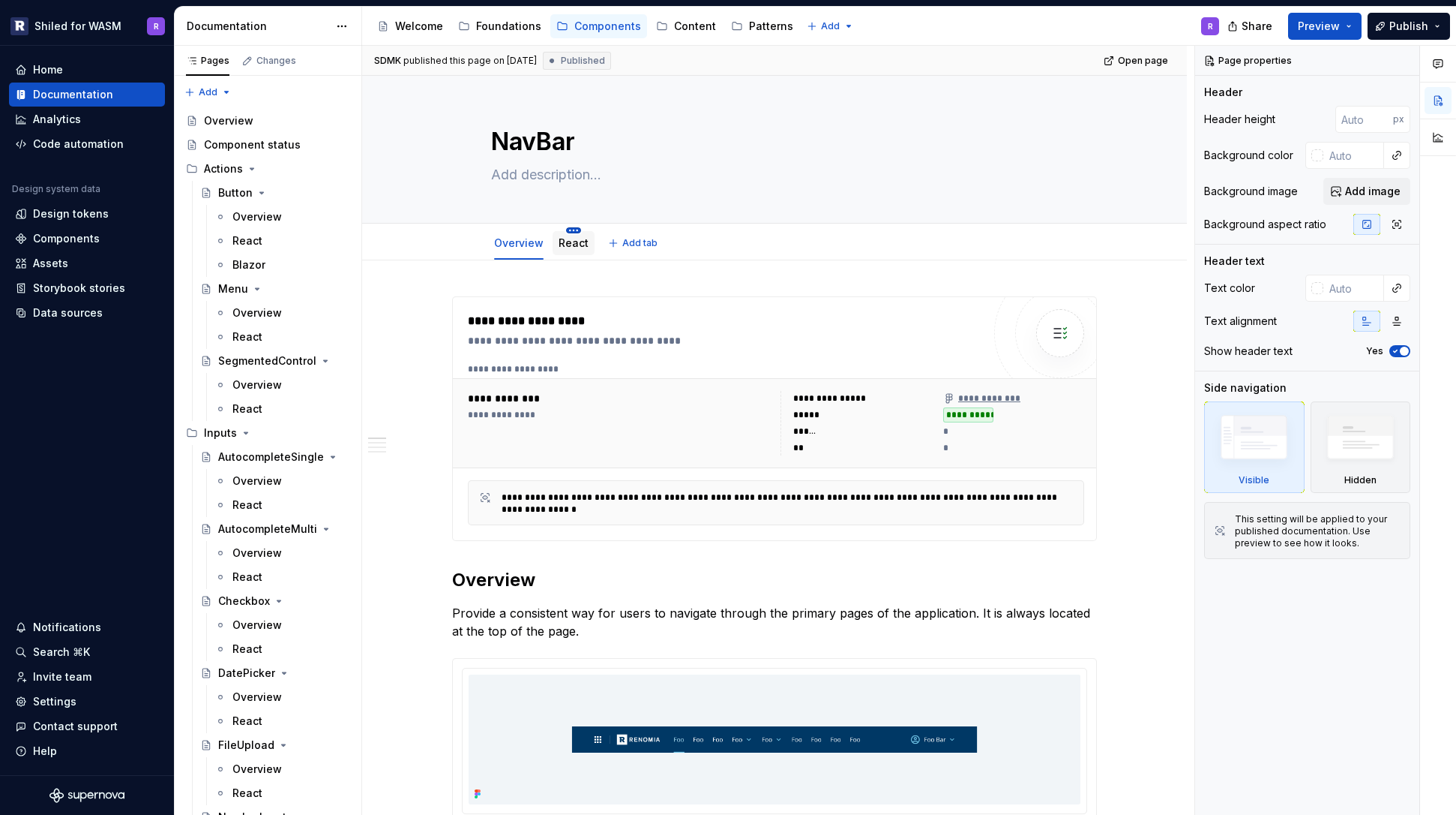
click at [569, 229] on html "Shiled for WASM R Home Documentation Analytics Code automation Design system da…" at bounding box center [728, 407] width 1456 height 815
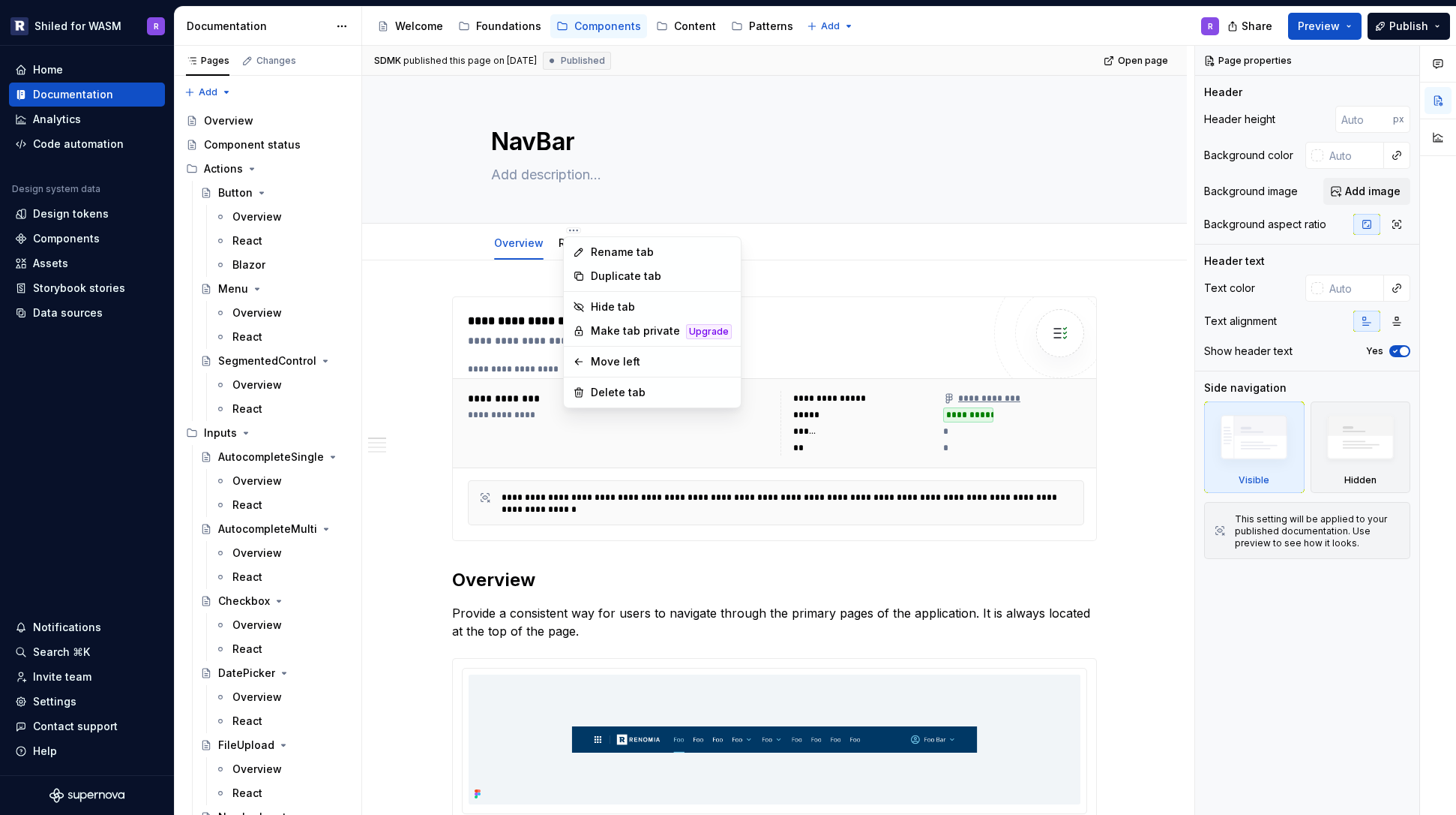
click at [450, 298] on html "Shiled for WASM R Home Documentation Analytics Code automation Design system da…" at bounding box center [728, 407] width 1456 height 815
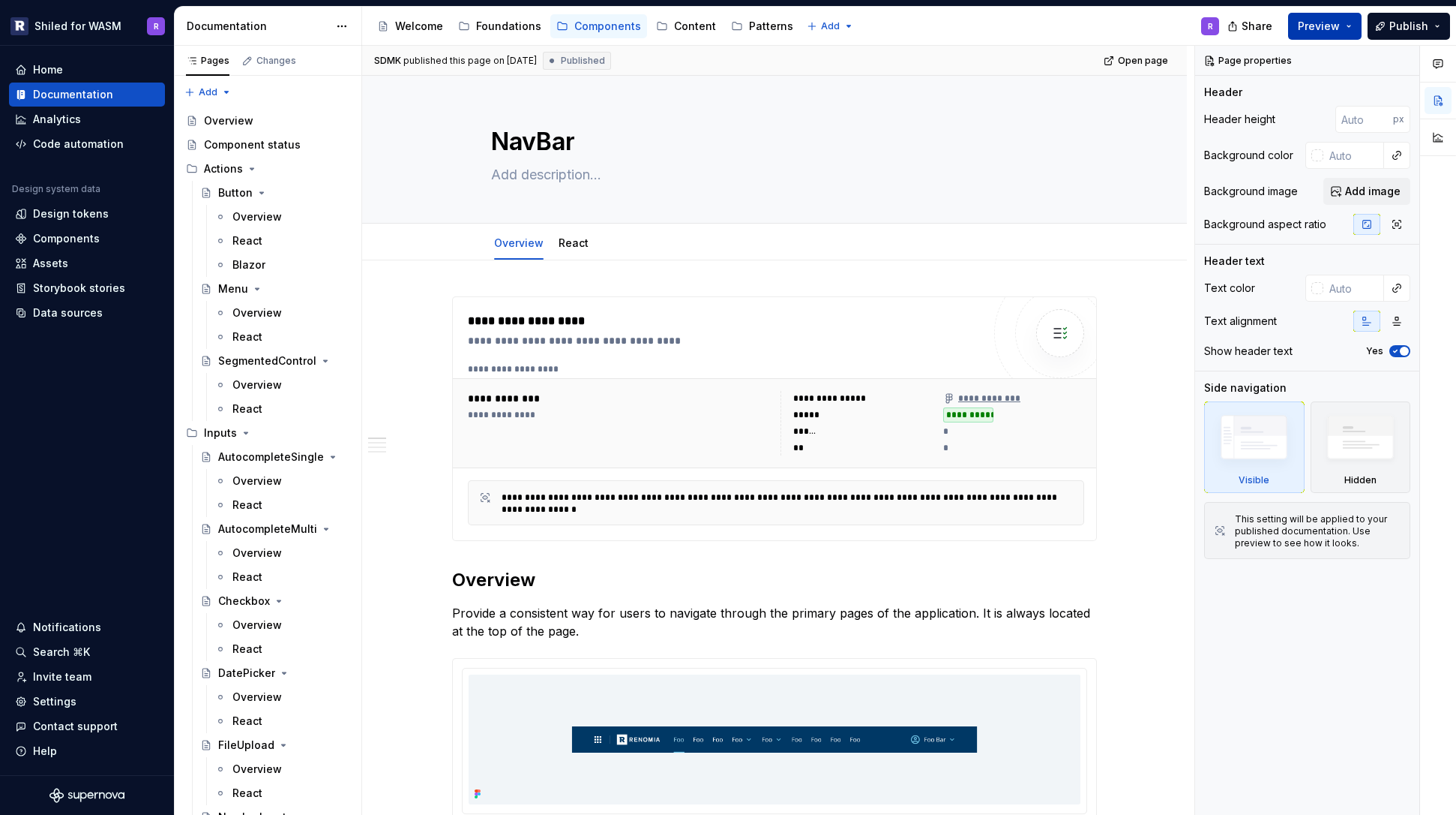
click at [1324, 23] on span "Preview" at bounding box center [1319, 26] width 42 height 15
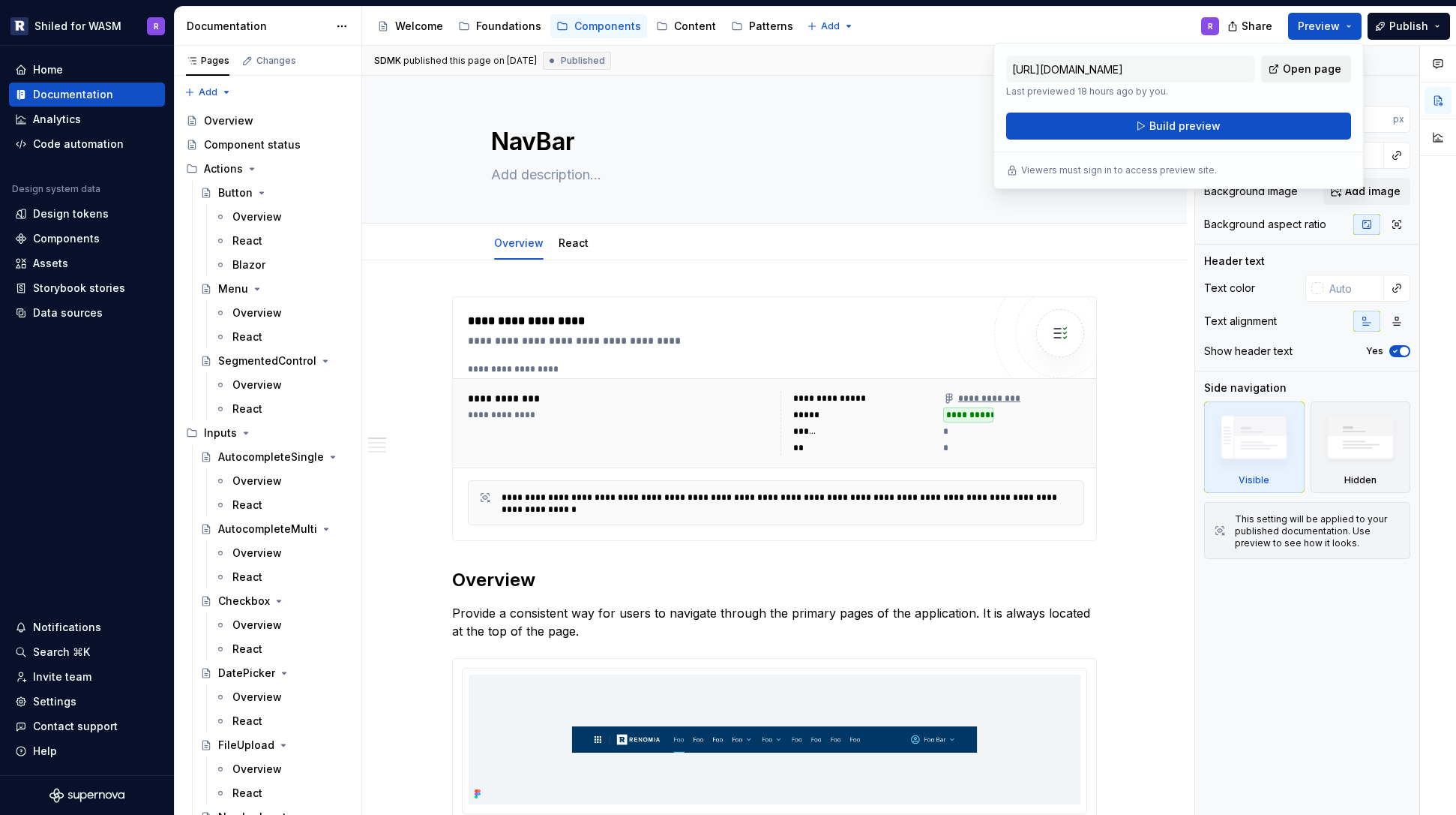
click at [1287, 72] on span "Open page" at bounding box center [1312, 69] width 59 height 15
click at [95, 14] on html "Shiled for WASM R Home Documentation Analytics Code automation Design system da…" at bounding box center [728, 407] width 1456 height 815
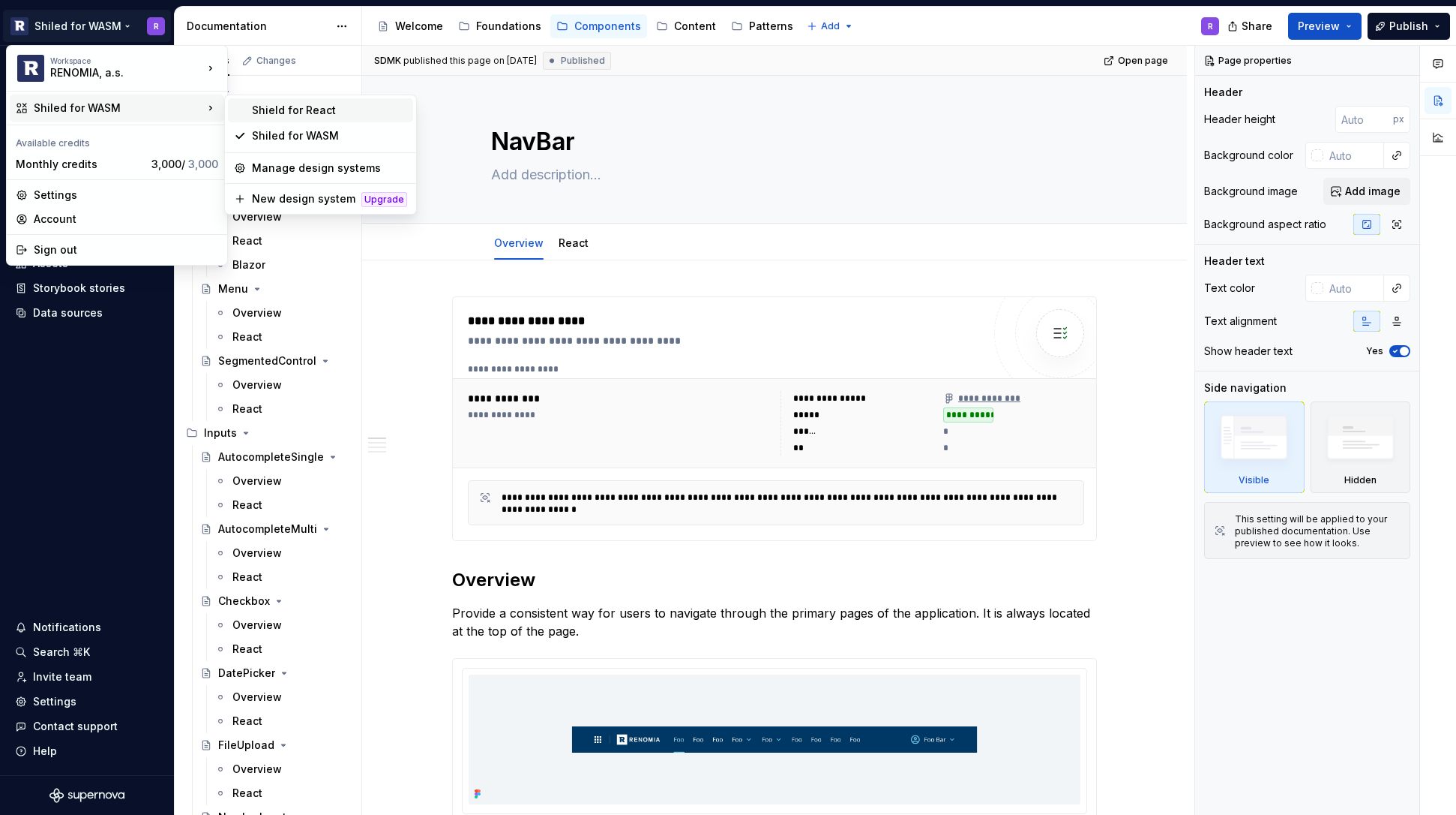
click at [310, 109] on div "Shield for React" at bounding box center [329, 110] width 155 height 15
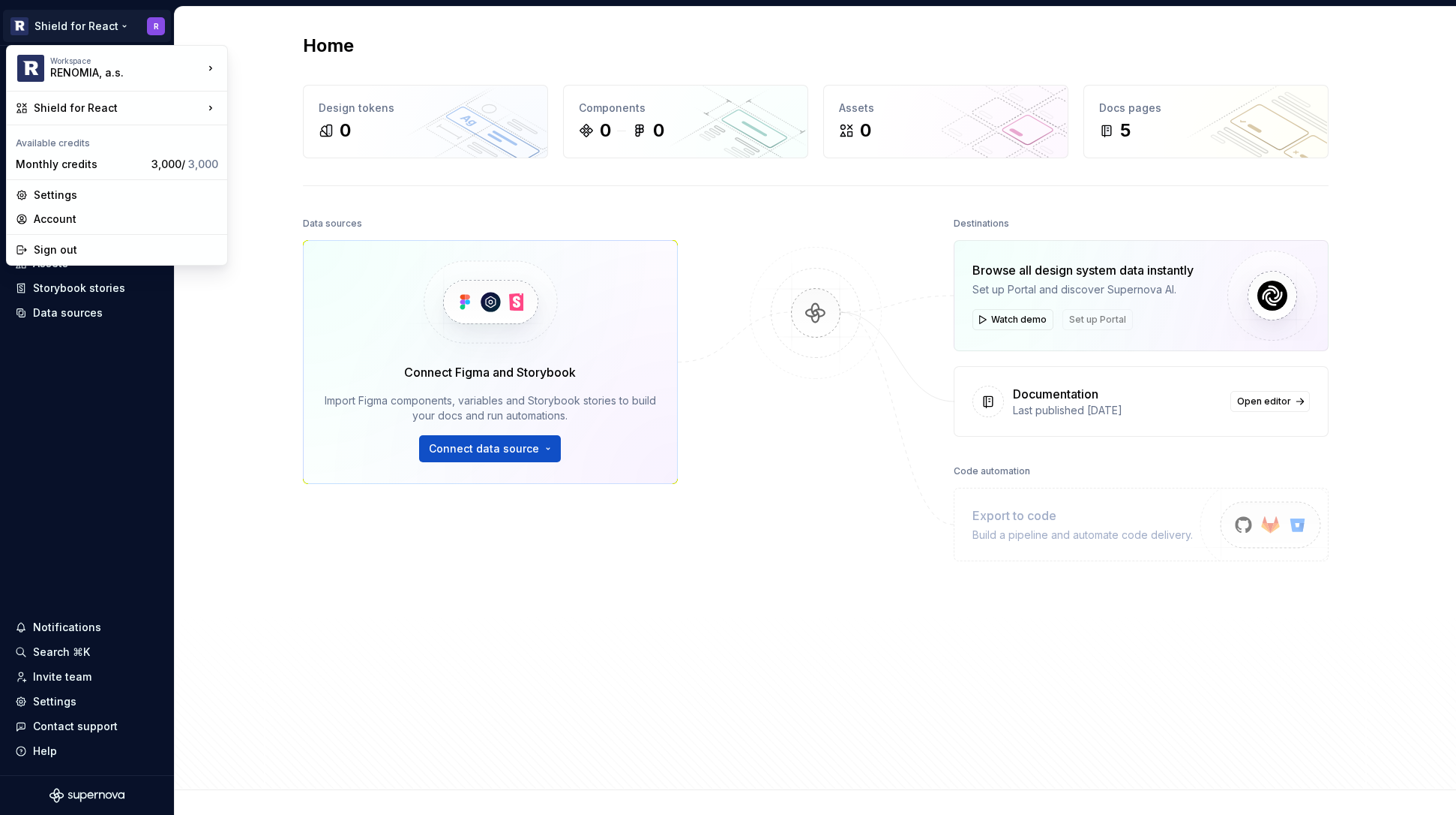
click at [88, 31] on html "Shield for React R Home Documentation Analytics Code automation Design system d…" at bounding box center [728, 407] width 1456 height 815
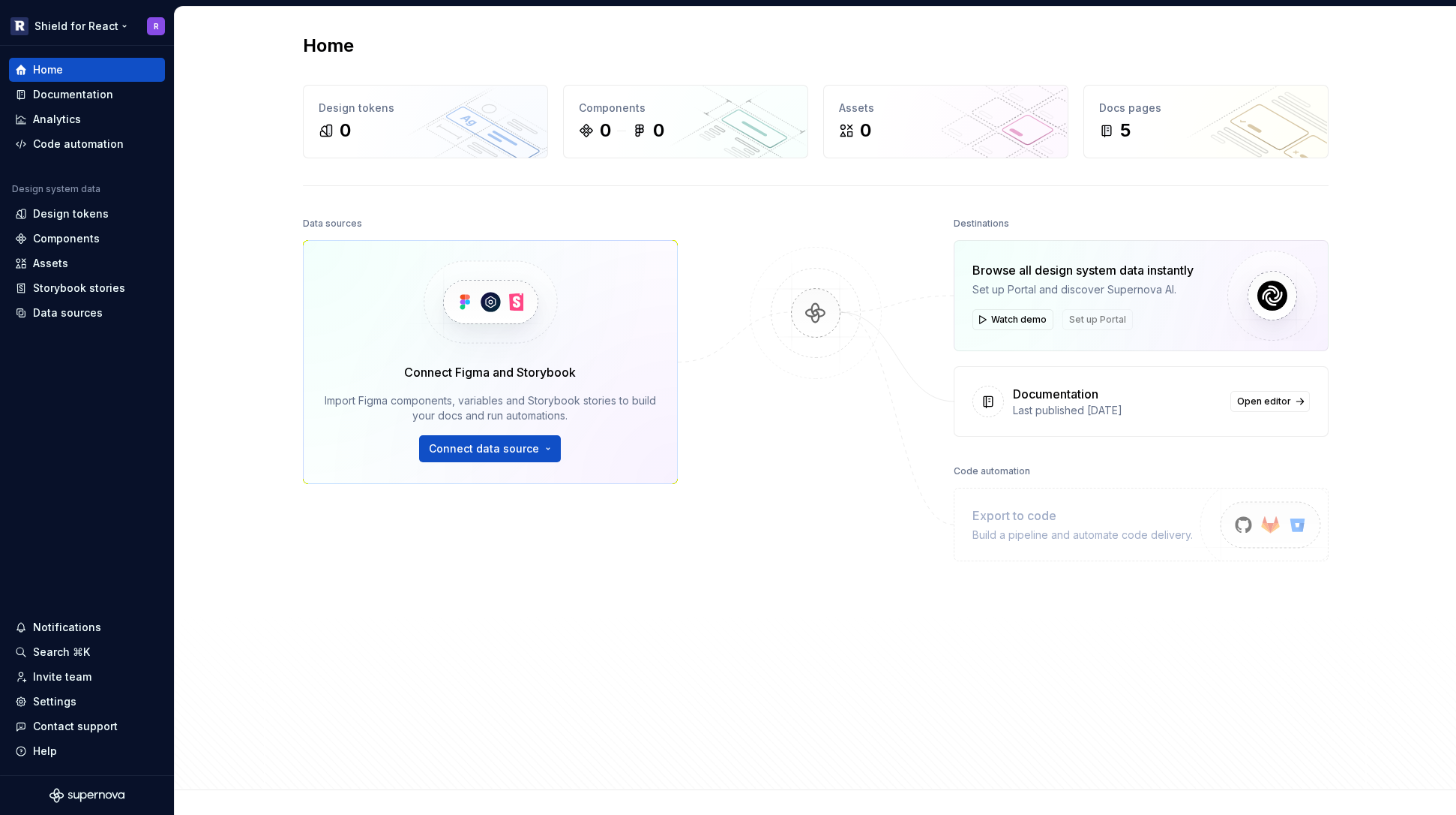
click at [88, 31] on html "Shield for React R Home Documentation Analytics Code automation Design system d…" at bounding box center [728, 407] width 1456 height 815
click at [246, 423] on html "Shield for React R Home Documentation Analytics Code automation Design system d…" at bounding box center [728, 407] width 1456 height 815
click at [89, 89] on div "Documentation" at bounding box center [73, 94] width 80 height 15
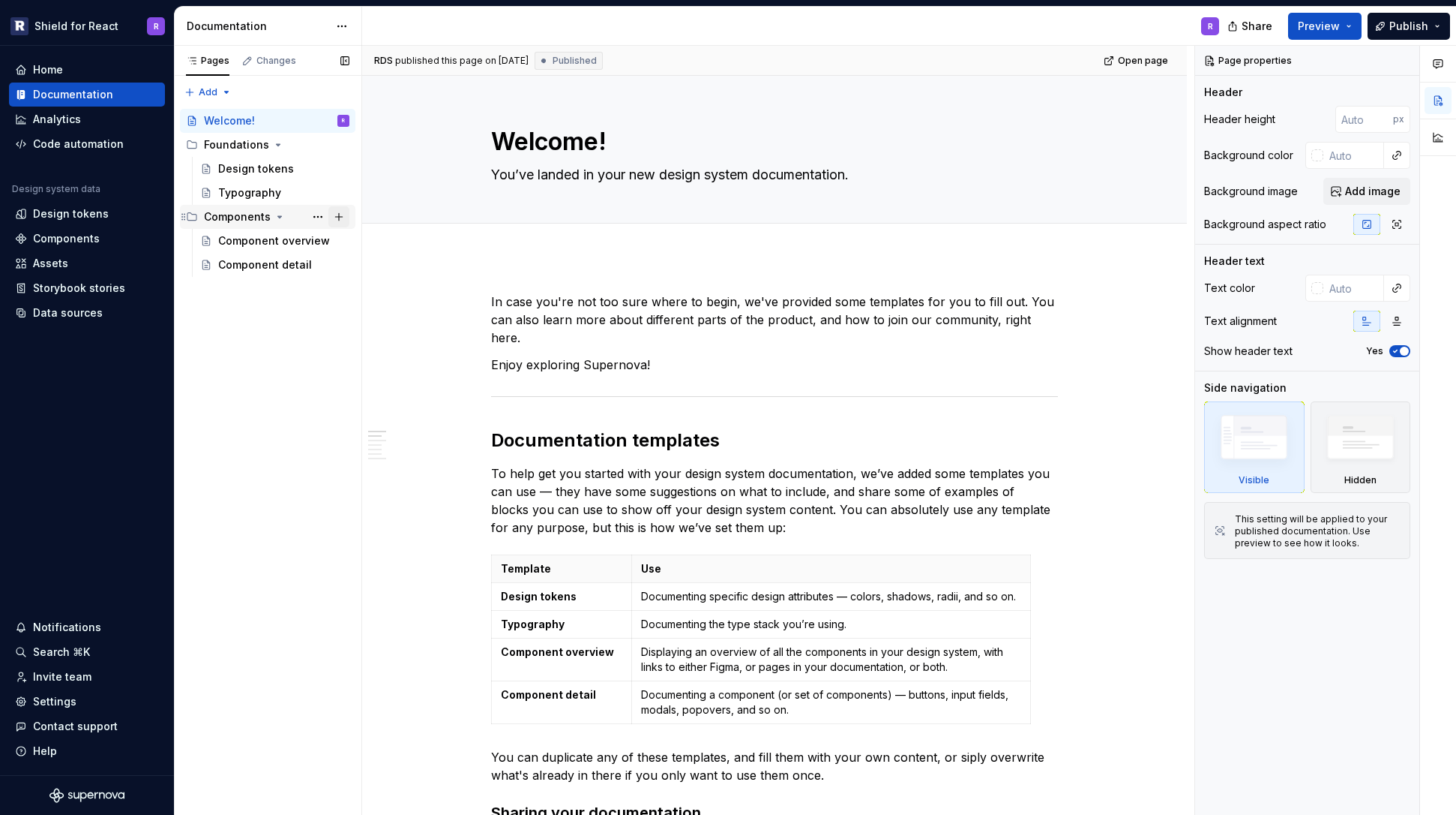
click at [337, 219] on button "Page tree" at bounding box center [339, 217] width 21 height 21
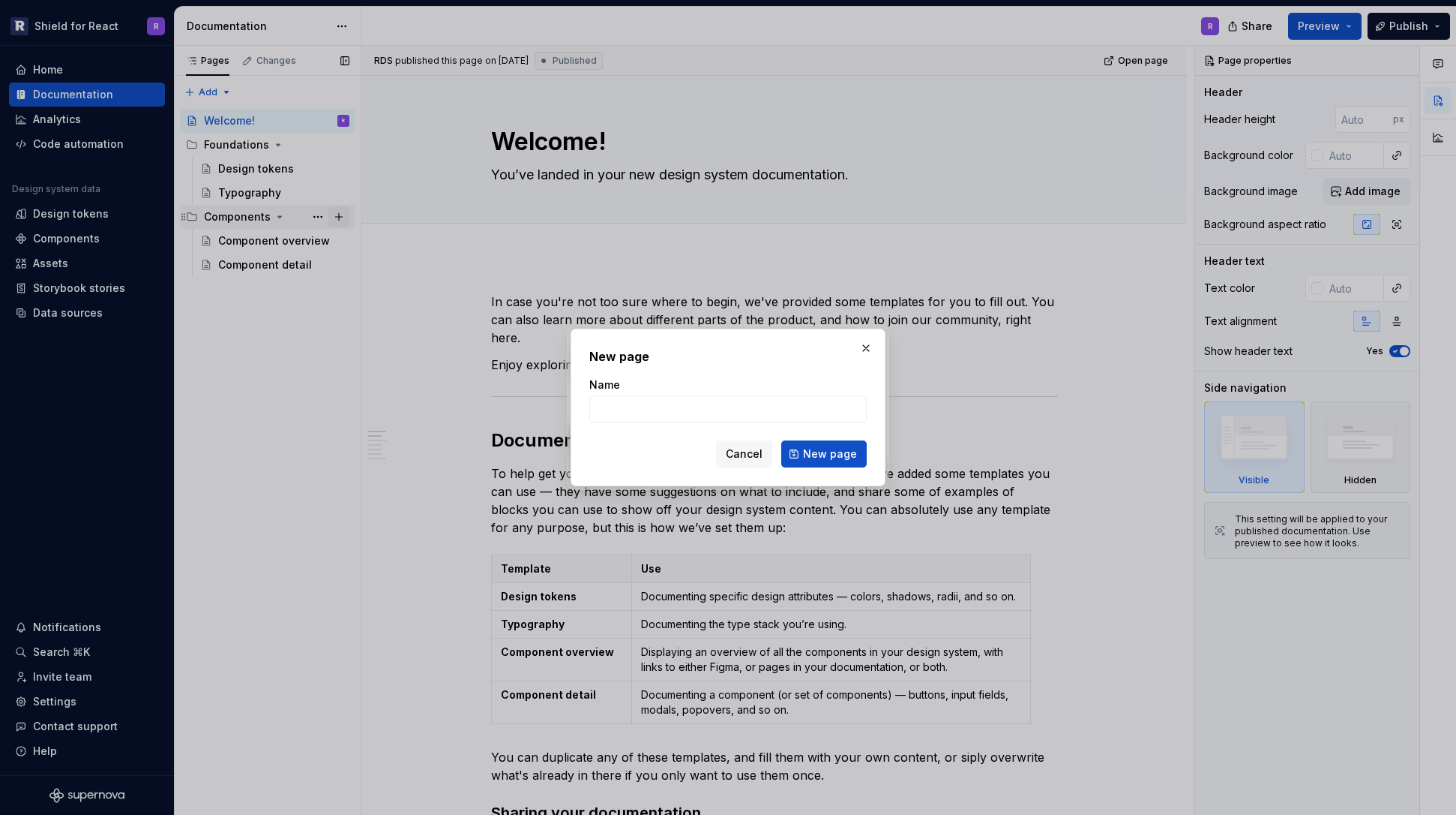
type textarea "*"
type input "NavBar"
click at [833, 455] on span "New page" at bounding box center [830, 454] width 54 height 15
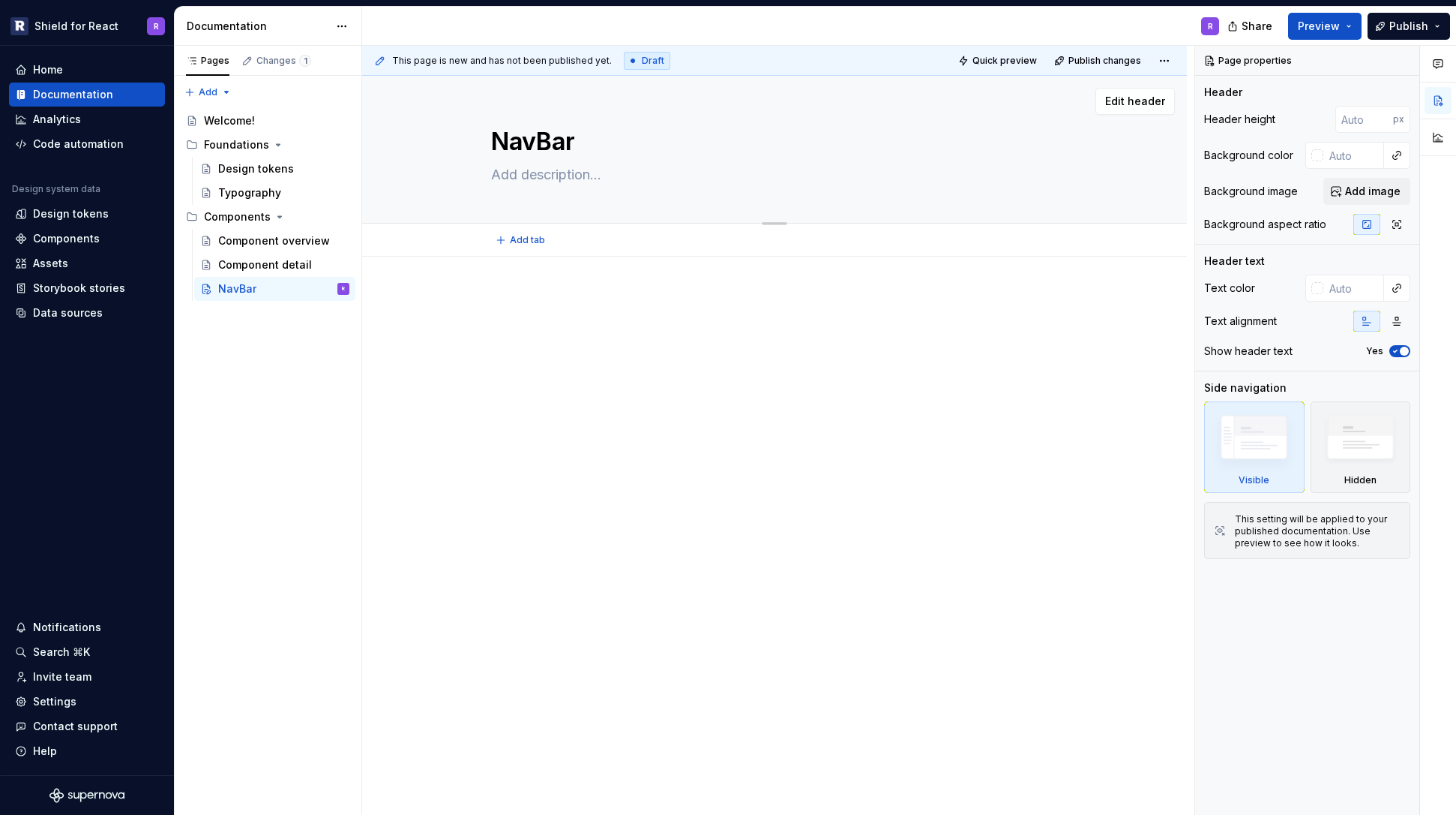
click at [522, 181] on textarea at bounding box center [772, 175] width 567 height 24
type textarea "*"
type textarea "T"
type textarea "*"
type textarea "TB"
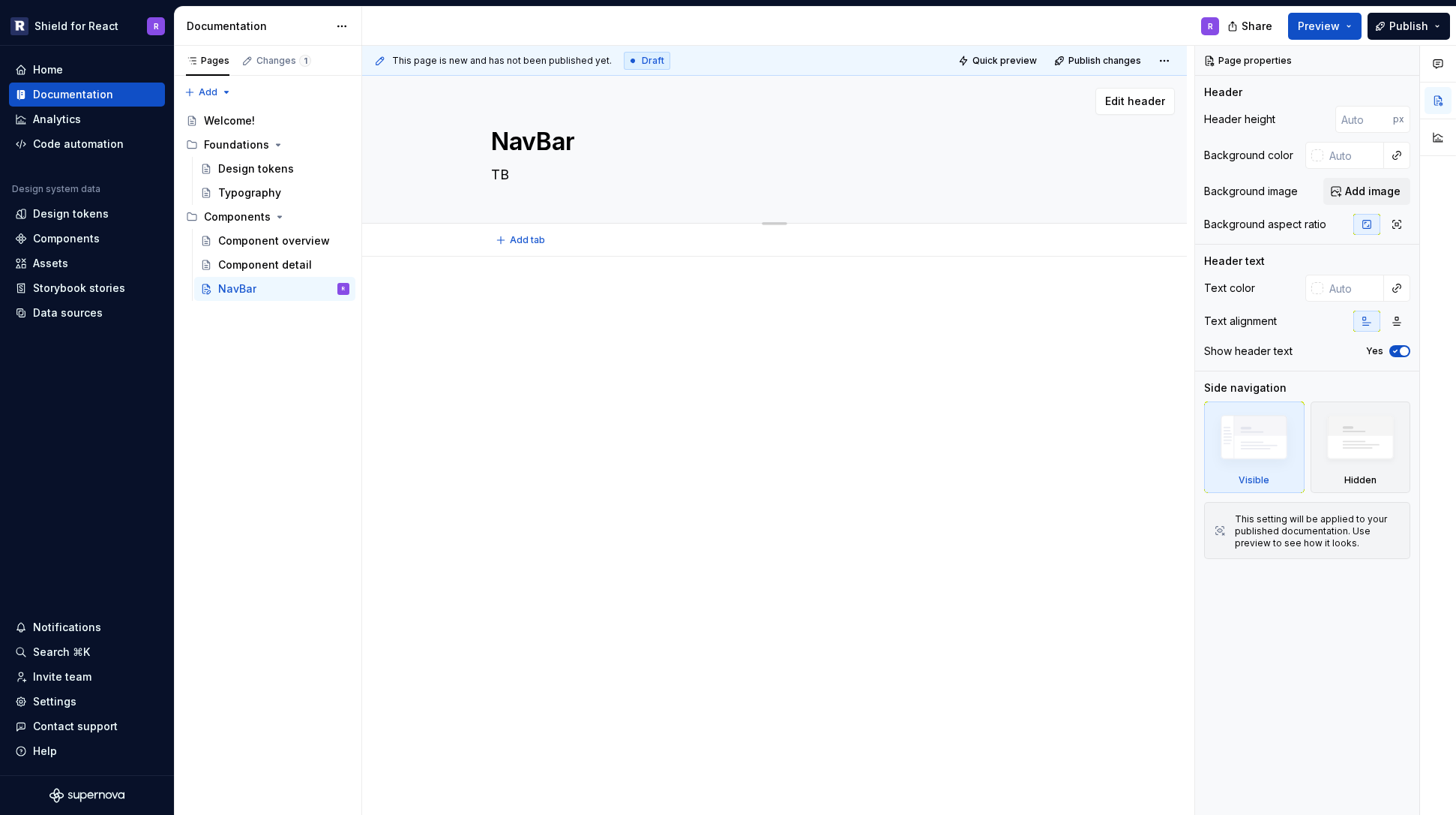
type textarea "*"
type textarea "TBD"
type textarea "*"
type textarea "TBD"
click at [528, 286] on div at bounding box center [775, 434] width 825 height 356
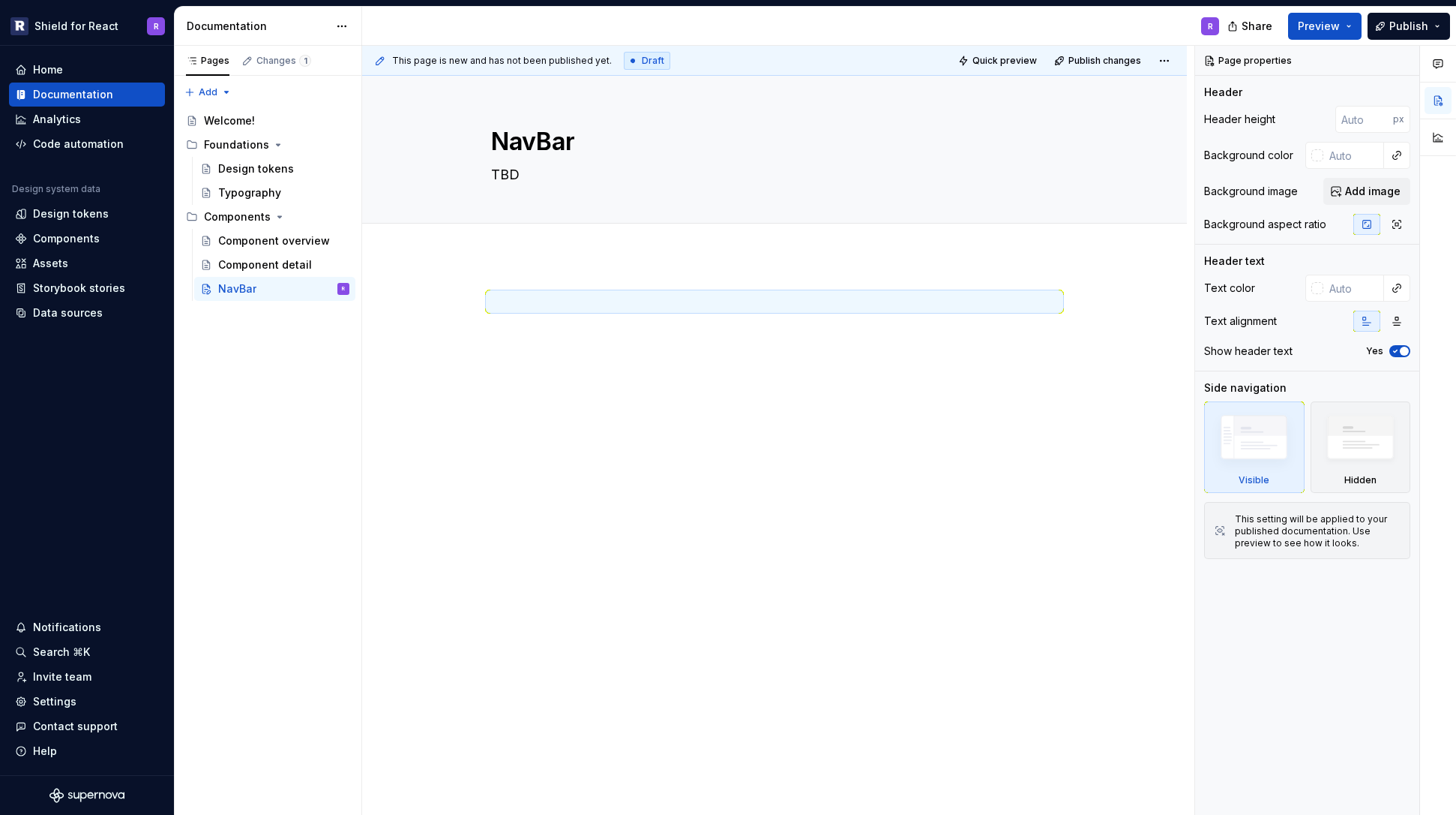
click at [552, 305] on p at bounding box center [775, 302] width 567 height 18
type textarea "*"
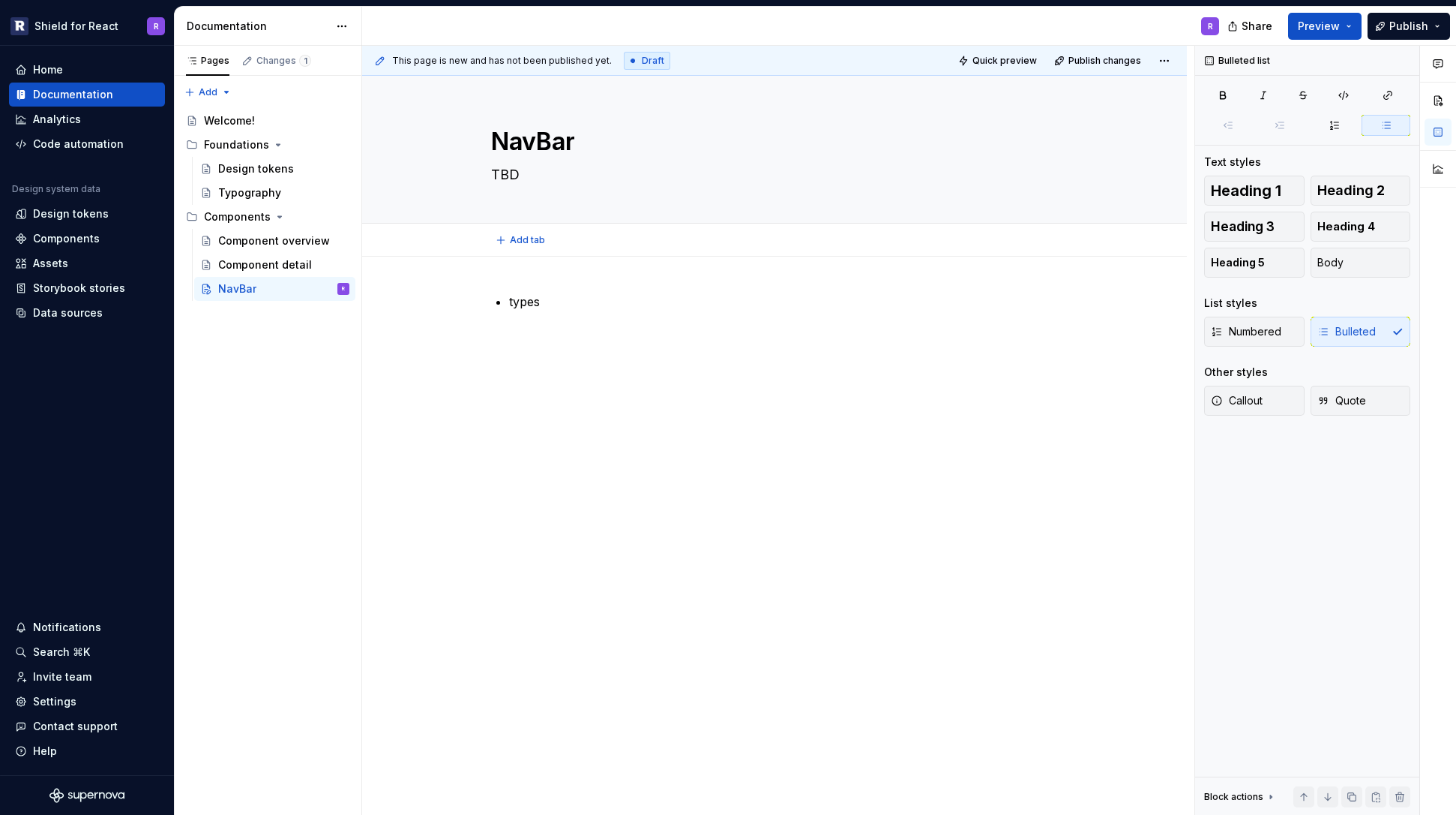
type textarea "*"
